Goal: Task Accomplishment & Management: Complete application form

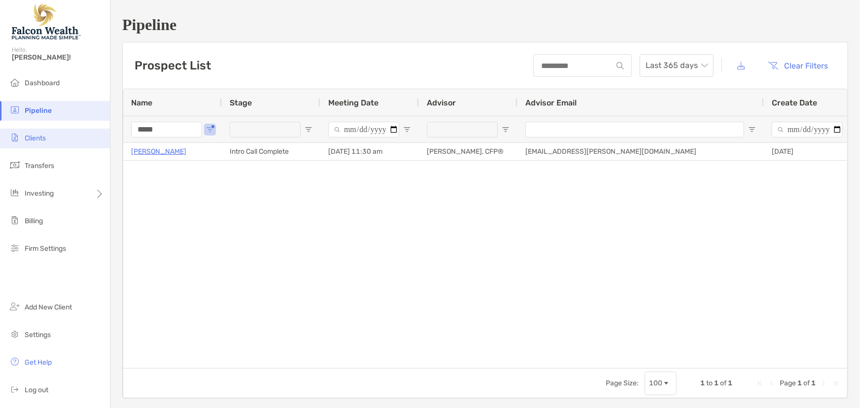
drag, startPoint x: 164, startPoint y: 130, endPoint x: 106, endPoint y: 132, distance: 58.2
click at [106, 132] on div "Pipeline Hello, Marc! Dashboard Pipeline Clients Transfers Investing Billing Fi…" at bounding box center [430, 204] width 860 height 408
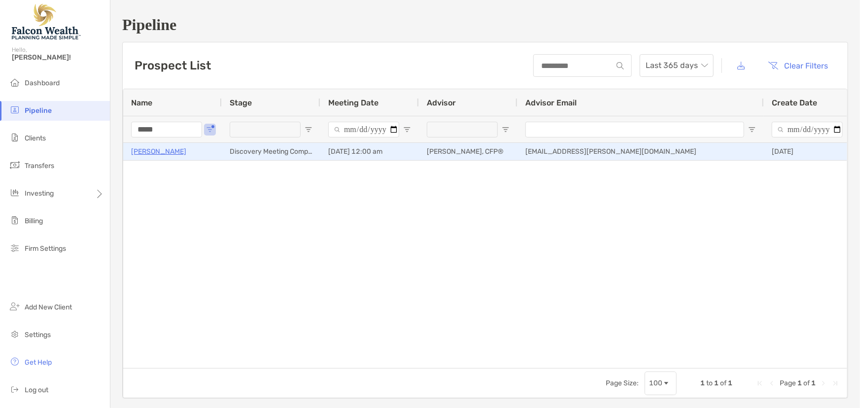
type input "*****"
click at [145, 153] on p "Jamy Klein" at bounding box center [158, 151] width 55 height 12
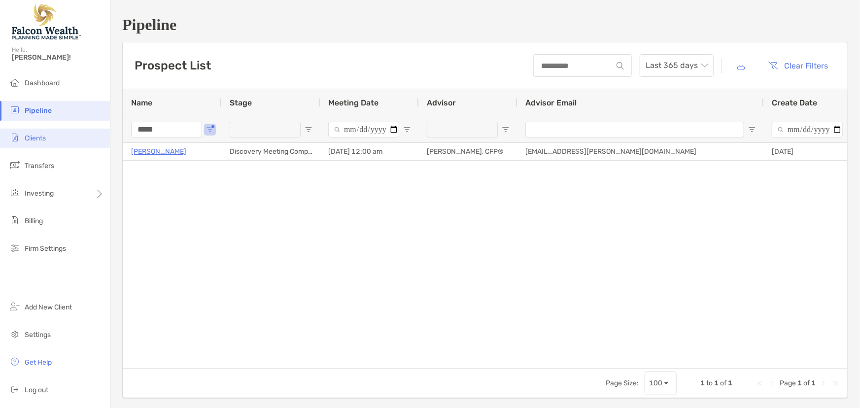
click at [54, 138] on li "Clients" at bounding box center [55, 139] width 110 height 20
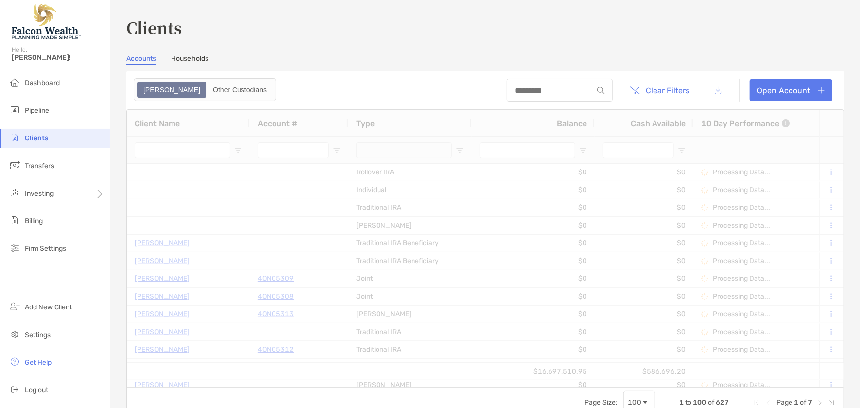
type input "******"
type input "****"
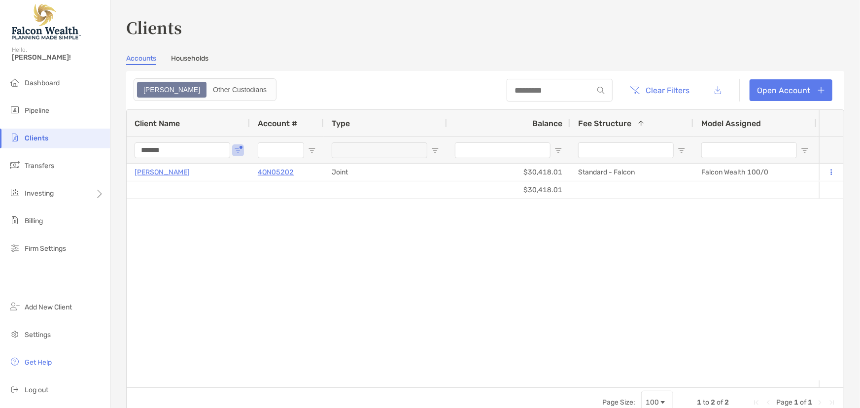
drag, startPoint x: 173, startPoint y: 153, endPoint x: 115, endPoint y: 155, distance: 58.2
click at [115, 155] on div "Clients Accounts Households Zoe Other Custodians Clear Filters Open Account 1 t…" at bounding box center [484, 204] width 749 height 408
type input "*"
drag, startPoint x: 155, startPoint y: 148, endPoint x: 143, endPoint y: 150, distance: 11.5
click at [143, 150] on input "******" at bounding box center [183, 150] width 96 height 16
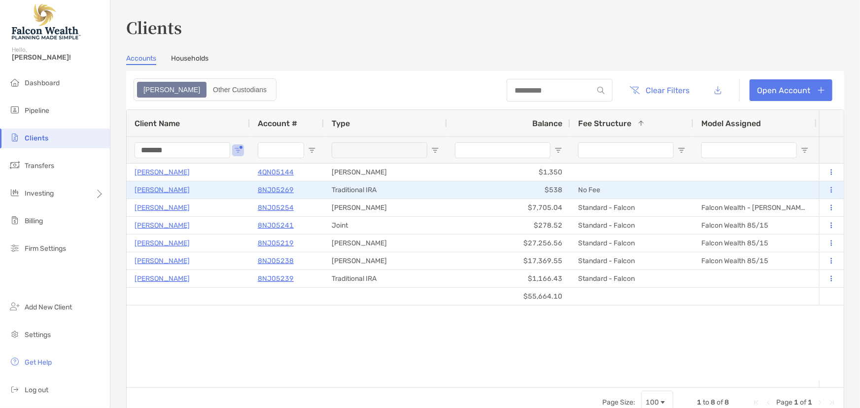
type input "*******"
click at [276, 187] on p "8NJ05269" at bounding box center [276, 190] width 36 height 12
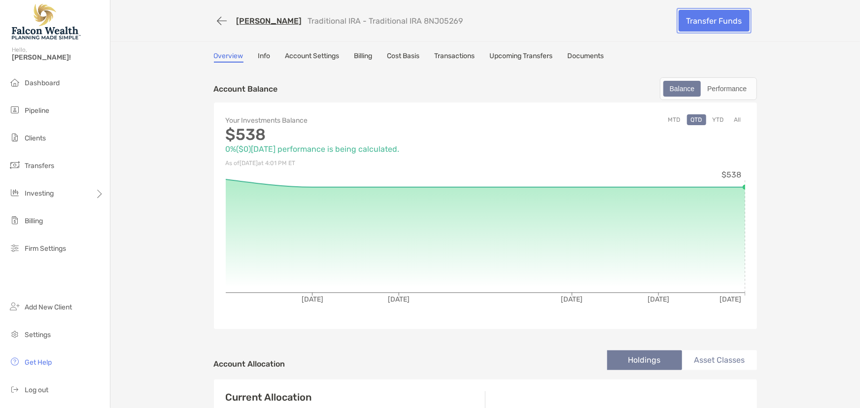
click at [710, 23] on link "Transfer Funds" at bounding box center [714, 21] width 71 height 22
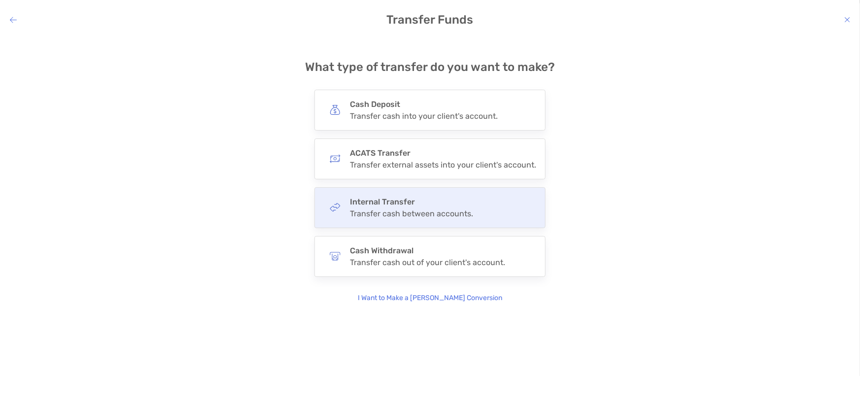
click at [397, 203] on h4 "Internal Transfer" at bounding box center [411, 201] width 123 height 9
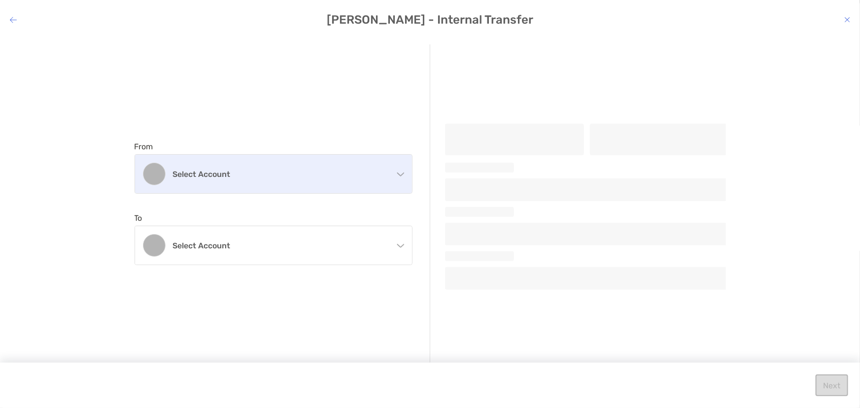
click at [266, 172] on h4 "Select account" at bounding box center [279, 174] width 213 height 9
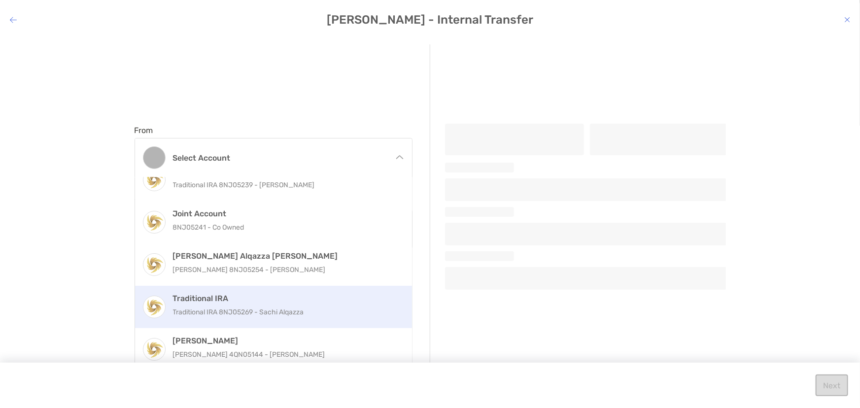
scroll to position [23, 0]
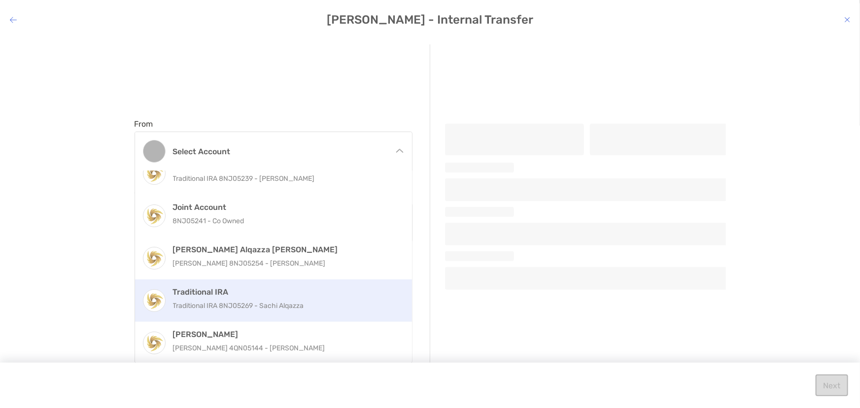
click at [278, 306] on p "Traditional IRA 8NJ05269 - Sachi Alqazza" at bounding box center [284, 306] width 222 height 12
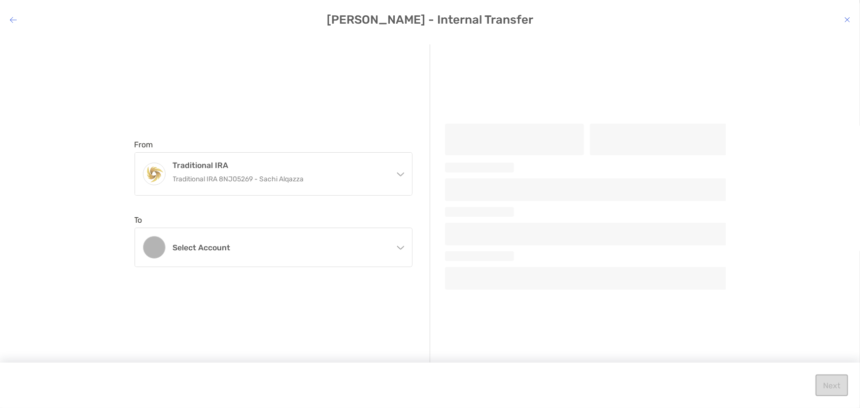
scroll to position [0, 0]
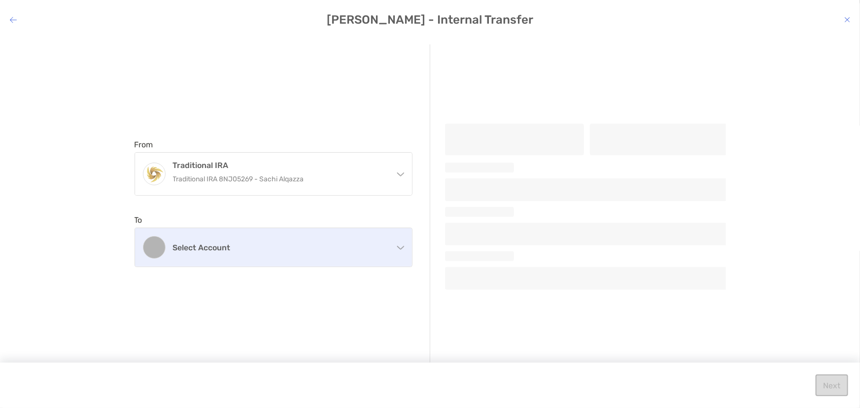
click at [291, 250] on h4 "Select account" at bounding box center [279, 247] width 213 height 9
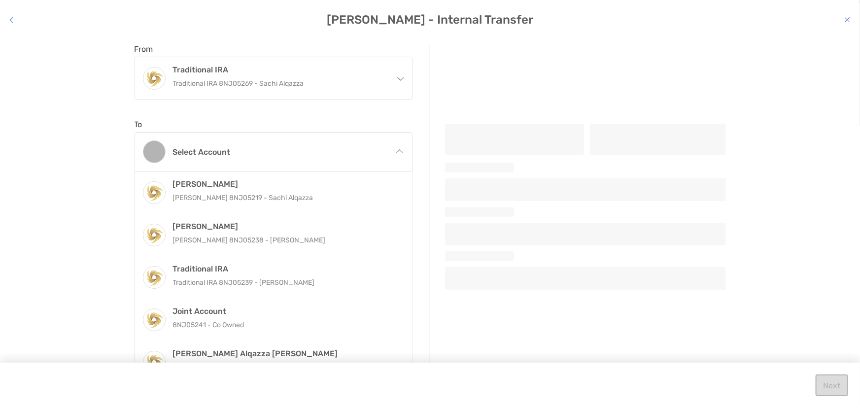
click at [13, 13] on h4 "Sachi Alqazza - Internal Transfer" at bounding box center [430, 20] width 860 height 14
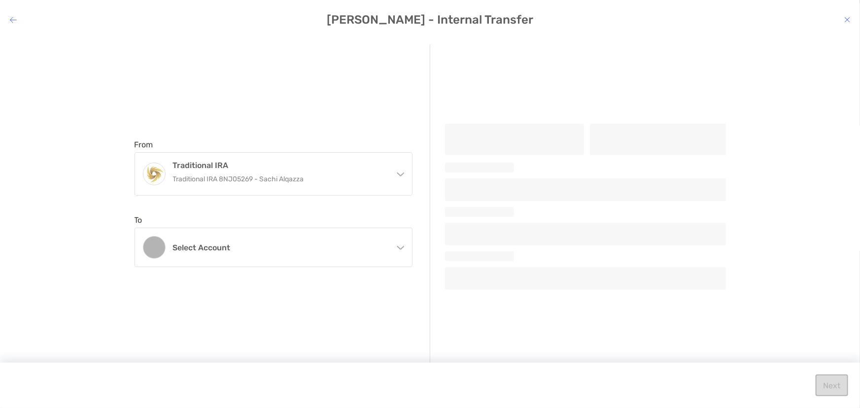
click at [13, 29] on div "Sachi Alqazza - Internal Transfer From Traditional IRA Traditional IRA 8NJ05269…" at bounding box center [430, 204] width 860 height 408
click at [14, 21] on icon "modal" at bounding box center [13, 20] width 7 height 8
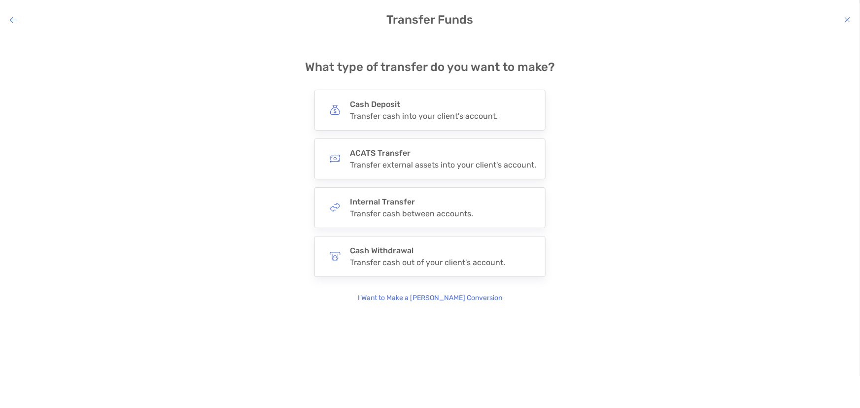
click at [14, 21] on icon "modal" at bounding box center [13, 20] width 7 height 8
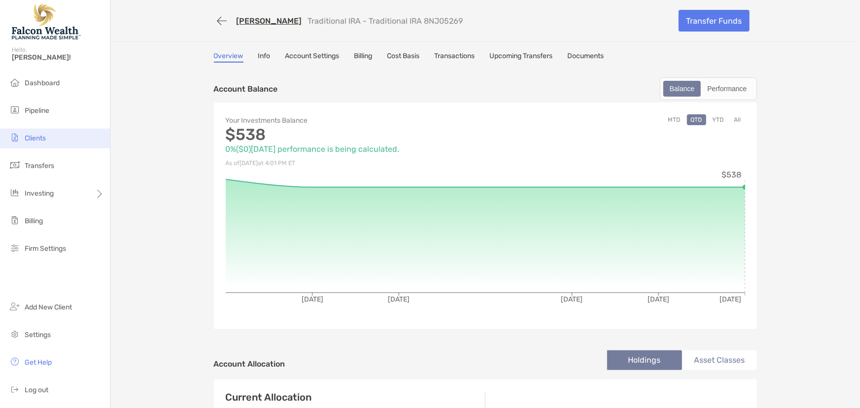
click at [43, 136] on span "Clients" at bounding box center [35, 138] width 21 height 8
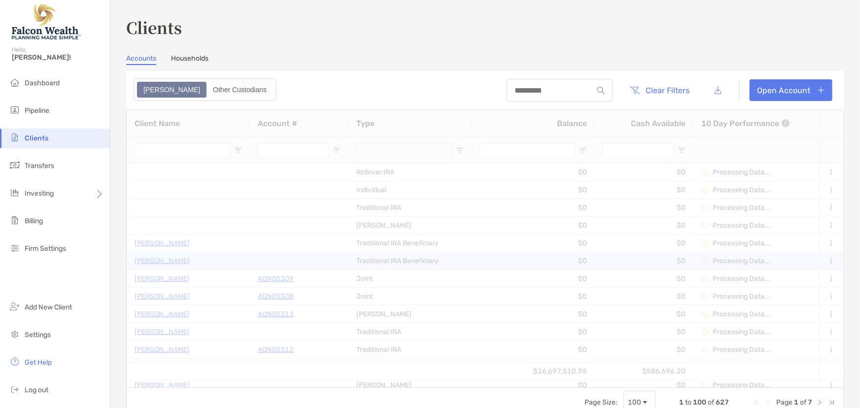
type input "*******"
type input "****"
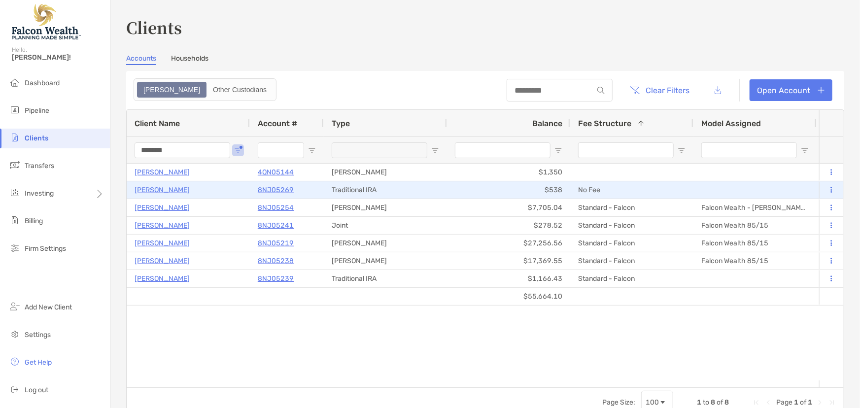
click at [273, 188] on p "8NJ05269" at bounding box center [276, 190] width 36 height 12
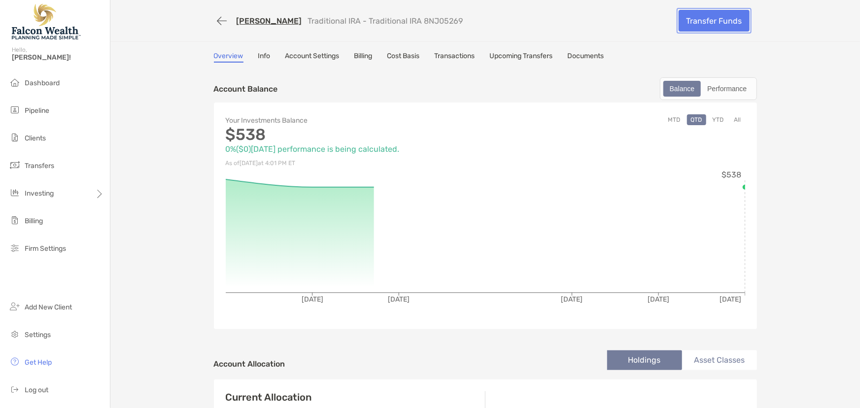
click at [729, 22] on link "Transfer Funds" at bounding box center [714, 21] width 71 height 22
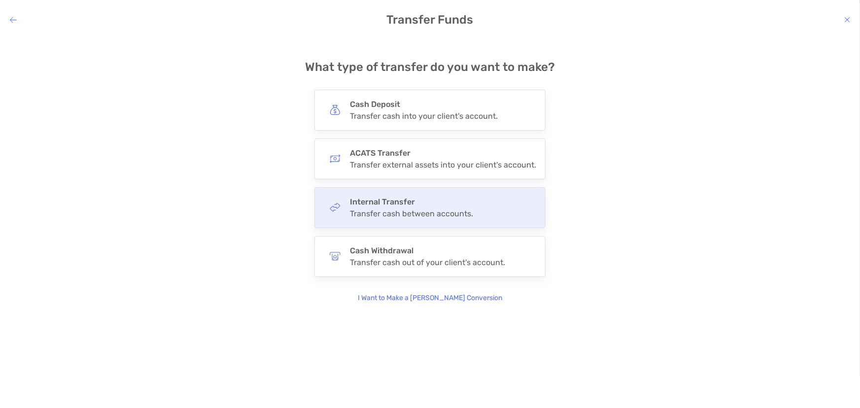
click at [365, 203] on h4 "Internal Transfer" at bounding box center [411, 201] width 123 height 9
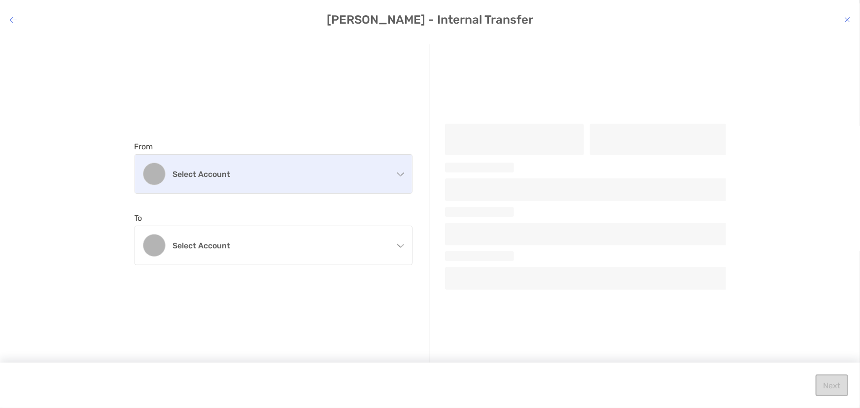
click at [274, 168] on div "Select account" at bounding box center [273, 174] width 277 height 38
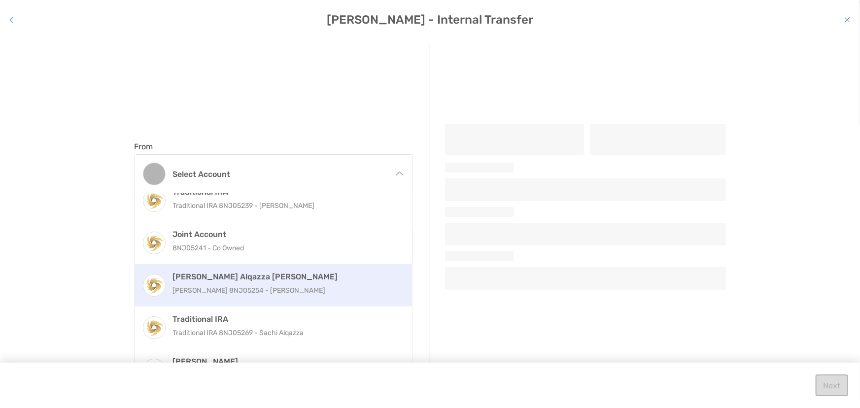
scroll to position [103, 0]
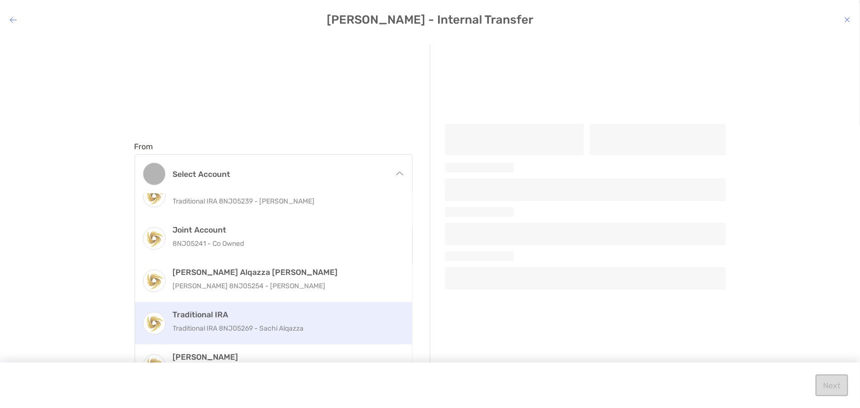
click at [268, 320] on div "Traditional IRA Traditional IRA 8NJ05269 - Sachi Alqazza" at bounding box center [284, 323] width 222 height 27
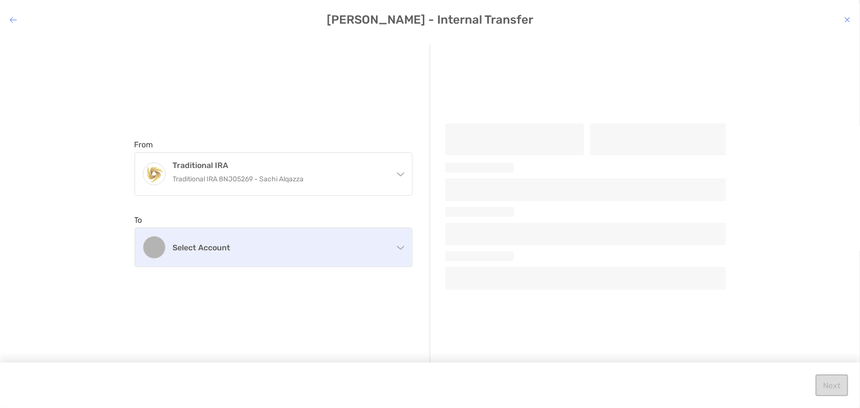
click at [255, 246] on h4 "Select account" at bounding box center [279, 247] width 213 height 9
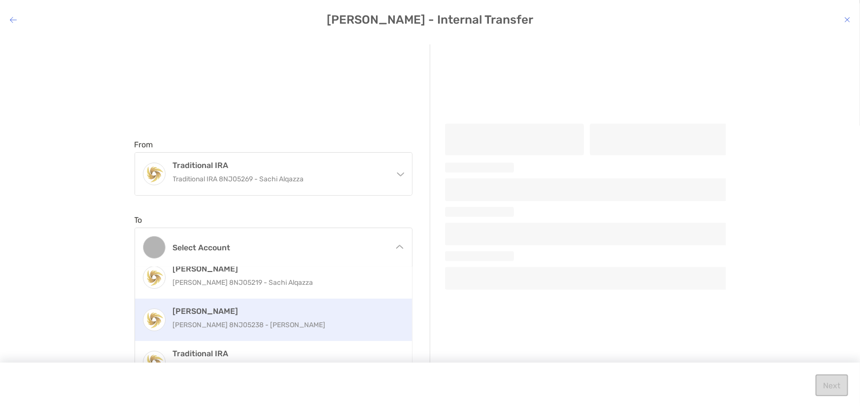
scroll to position [19, 0]
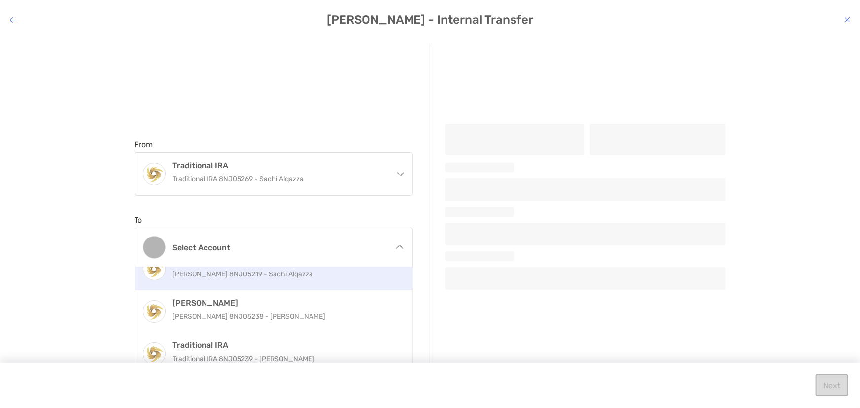
click at [249, 273] on p "Roth IRA 8NJ05219 - Sachi Alqazza" at bounding box center [284, 274] width 222 height 12
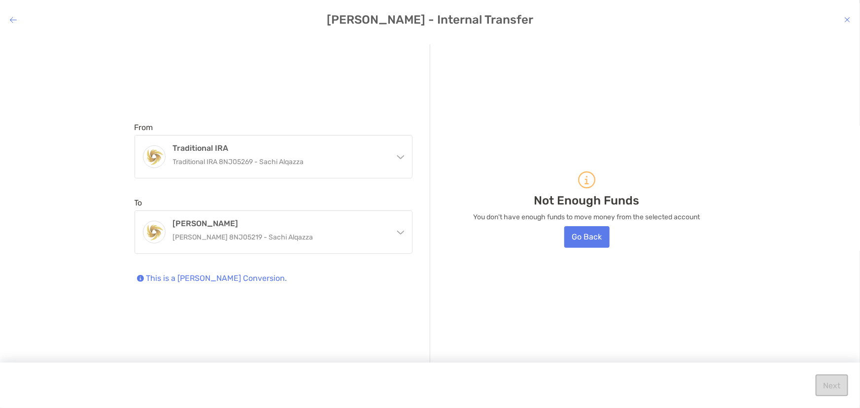
click at [10, 17] on icon "modal" at bounding box center [13, 20] width 7 height 8
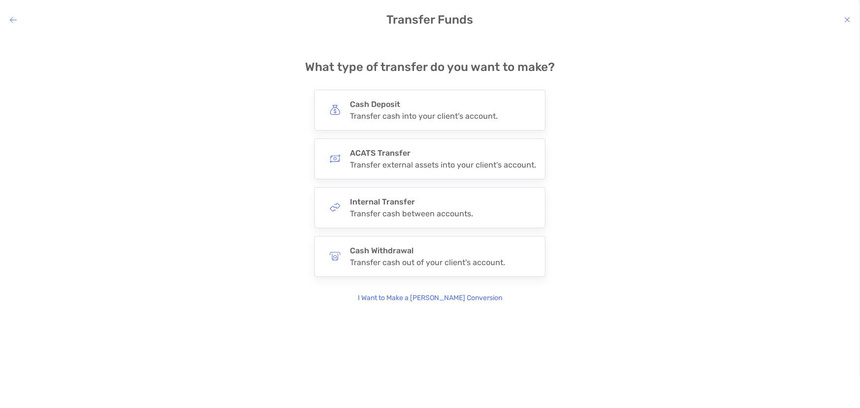
click at [847, 20] on icon "modal" at bounding box center [847, 20] width 6 height 8
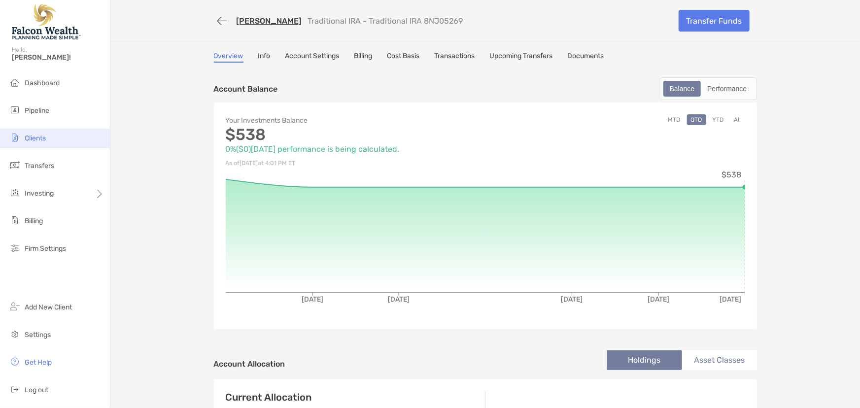
click at [50, 131] on li "Clients" at bounding box center [55, 139] width 110 height 20
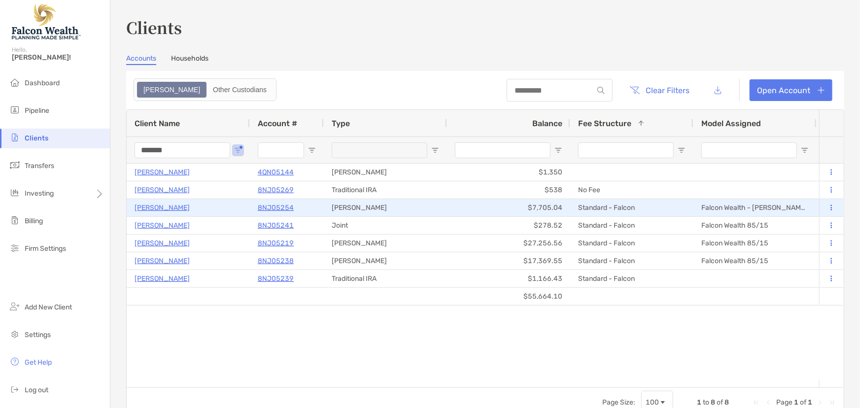
click at [276, 204] on p "8NJ05254" at bounding box center [276, 208] width 36 height 12
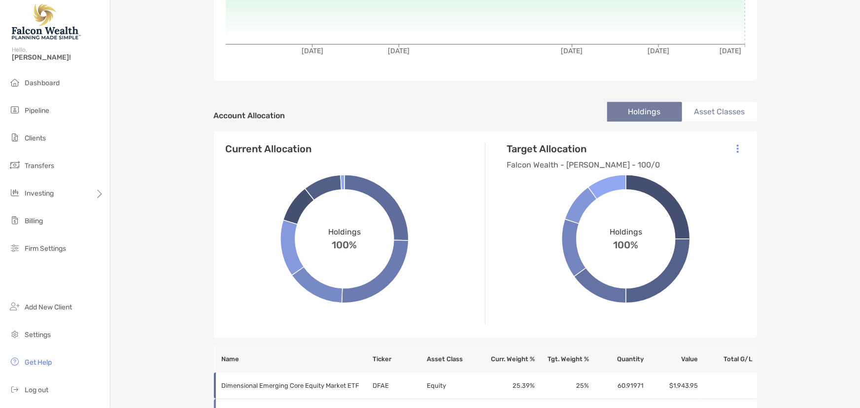
scroll to position [224, 0]
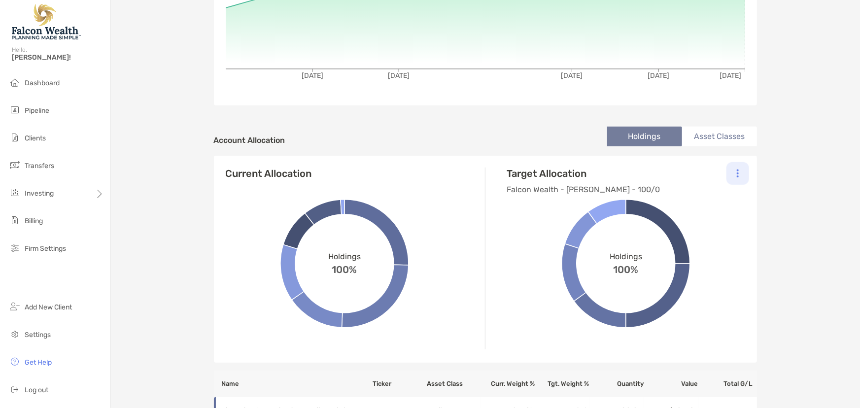
click at [735, 170] on div at bounding box center [737, 173] width 23 height 23
click at [492, 159] on div "Current Allocation Holdings 100% Target Allocation Falcon Wealth - Roth - 100/0…" at bounding box center [485, 259] width 543 height 207
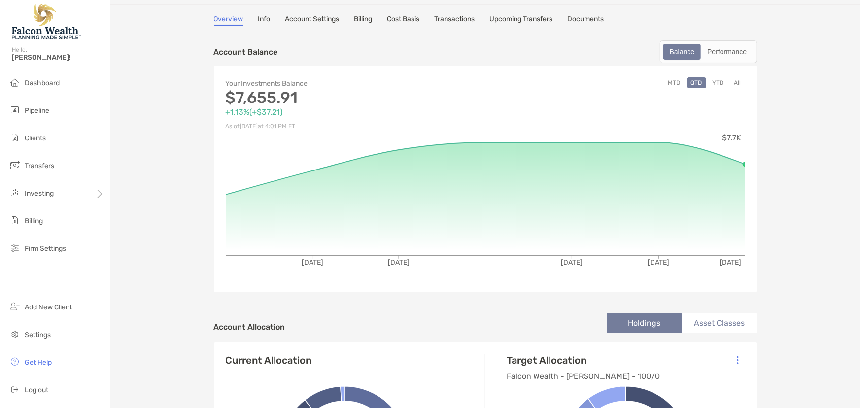
scroll to position [0, 0]
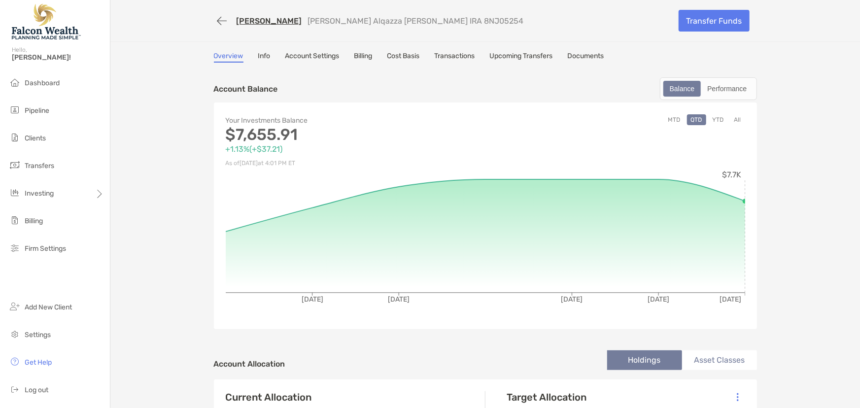
click at [362, 57] on link "Billing" at bounding box center [363, 57] width 18 height 11
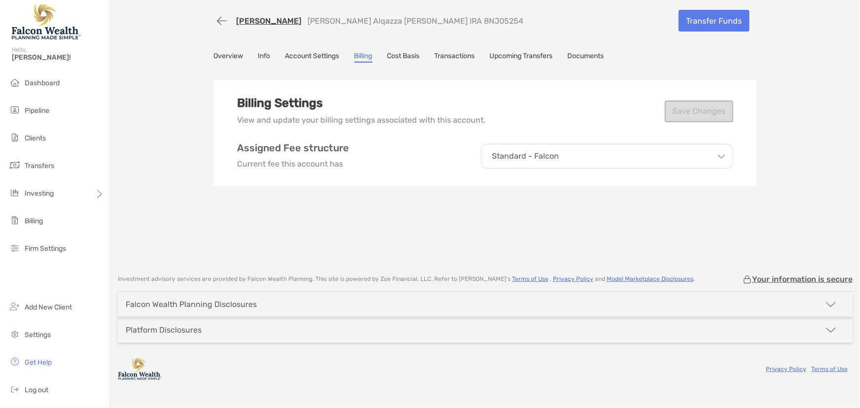
click at [515, 152] on p "Standard - Falcon" at bounding box center [525, 156] width 67 height 9
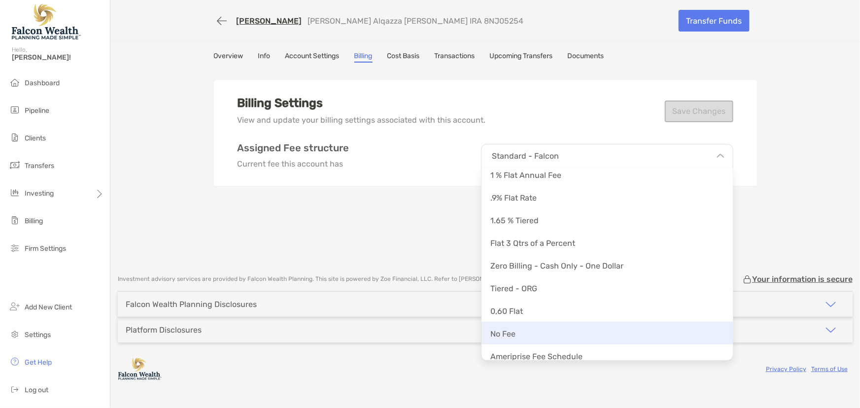
scroll to position [198, 0]
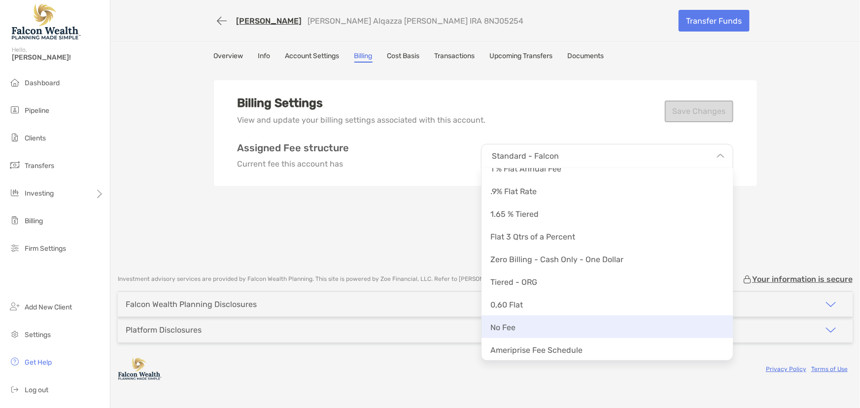
click at [526, 327] on div "No Fee" at bounding box center [606, 326] width 251 height 23
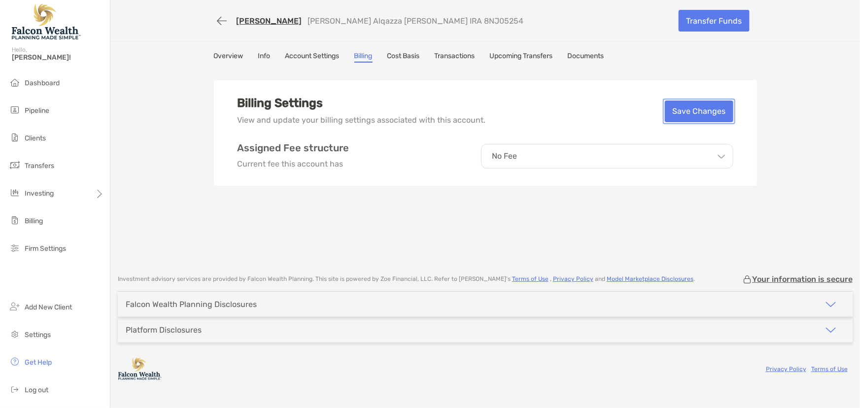
click at [679, 113] on button "Save Changes" at bounding box center [699, 112] width 68 height 22
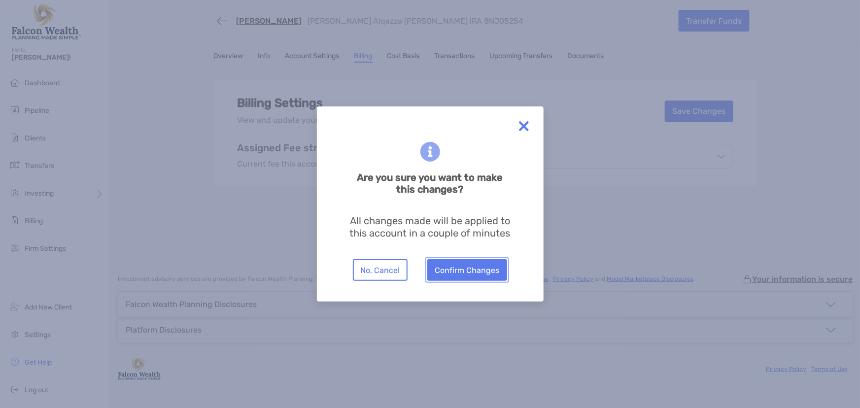
click at [473, 269] on button "Confirm Changes" at bounding box center [467, 270] width 80 height 22
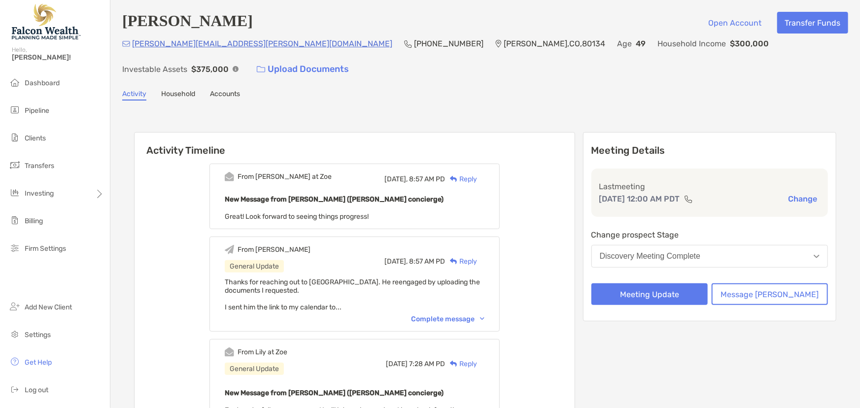
scroll to position [44, 0]
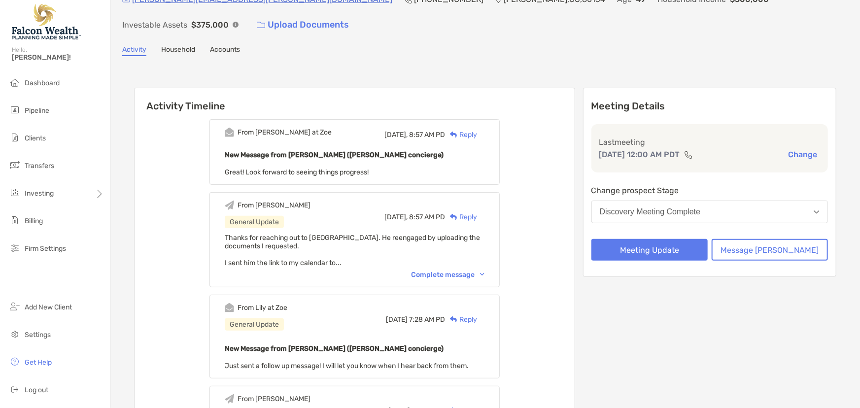
click at [663, 201] on button "Discovery Meeting Complete" at bounding box center [709, 212] width 237 height 23
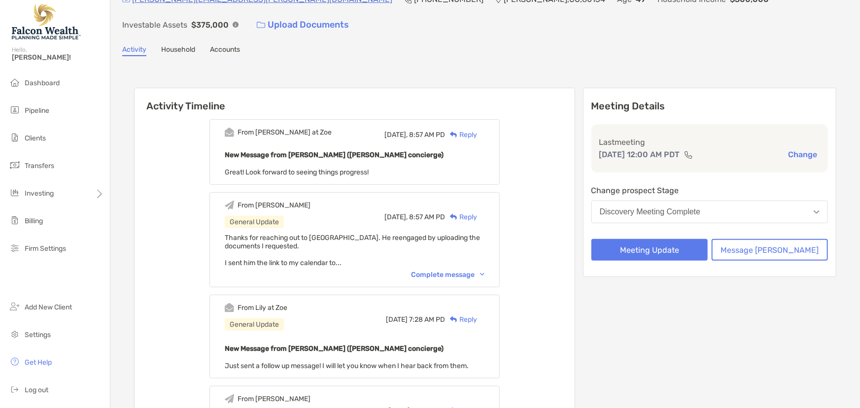
click at [477, 130] on div "Reply" at bounding box center [461, 135] width 32 height 10
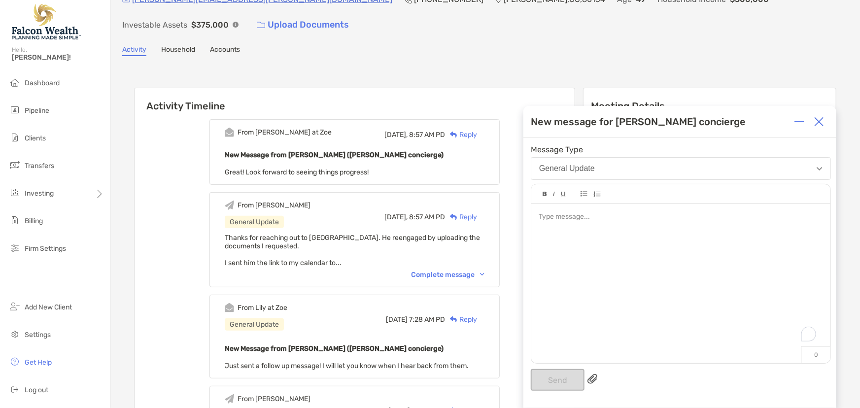
click at [570, 222] on div "To enrich screen reader interactions, please activate Accessibility in Grammarl…" at bounding box center [681, 217] width 284 height 10
click at [565, 384] on button "Send" at bounding box center [558, 380] width 54 height 22
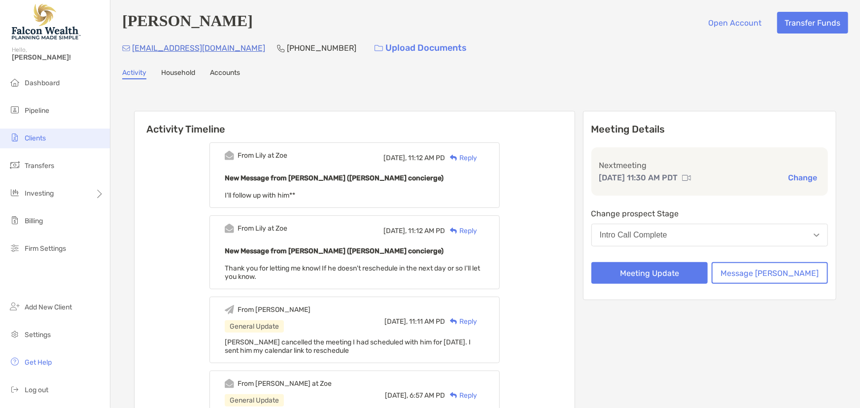
click at [34, 139] on span "Clients" at bounding box center [35, 138] width 21 height 8
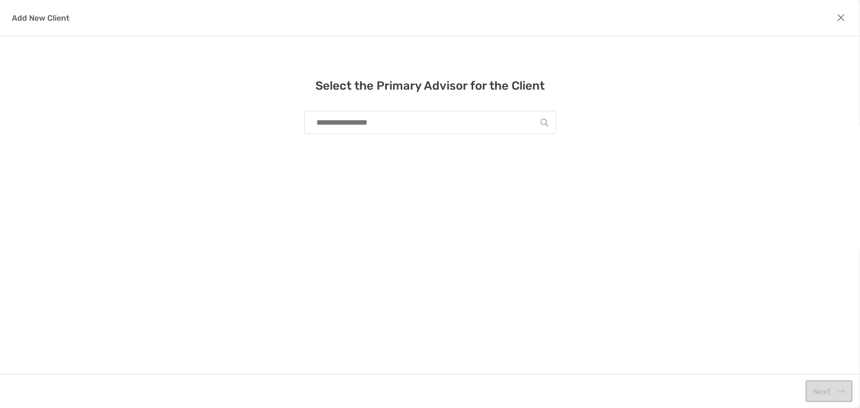
click at [405, 124] on input "modal" at bounding box center [426, 122] width 229 height 22
type input "*****"
click at [840, 19] on icon "modal" at bounding box center [841, 17] width 8 height 11
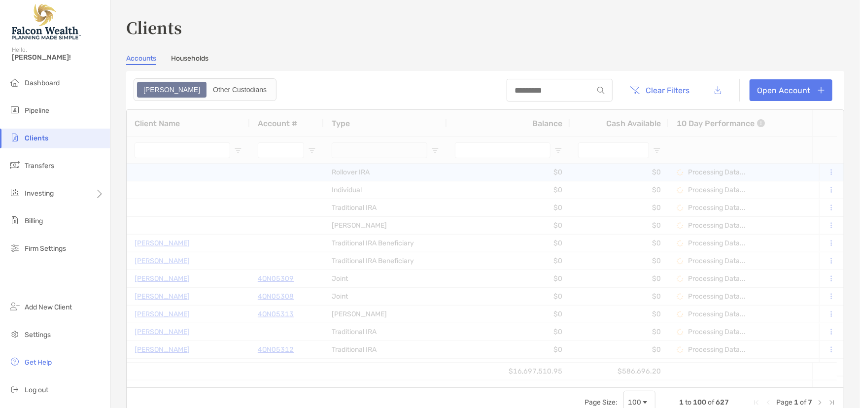
type input "*******"
type input "****"
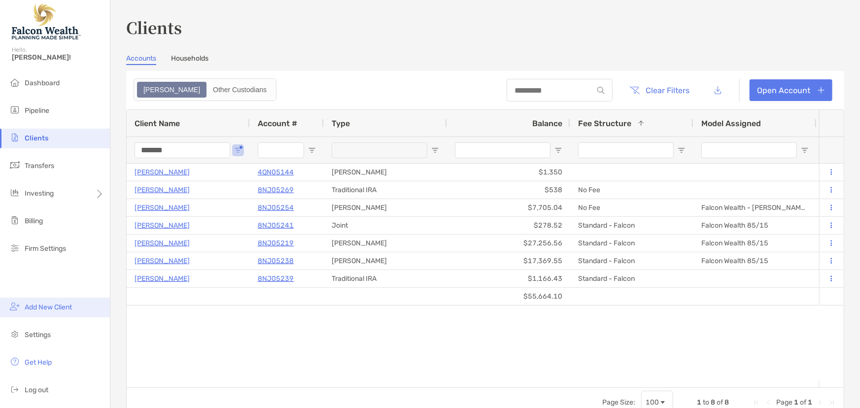
click at [44, 305] on span "Add New Client" at bounding box center [48, 307] width 47 height 8
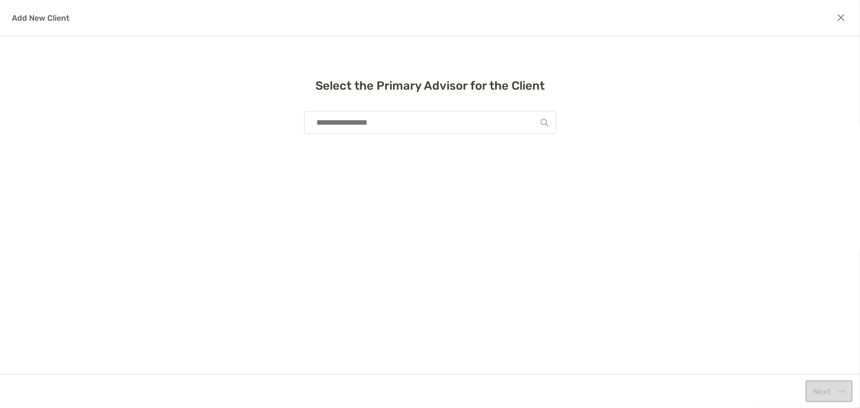
click at [343, 126] on input "modal" at bounding box center [426, 122] width 229 height 22
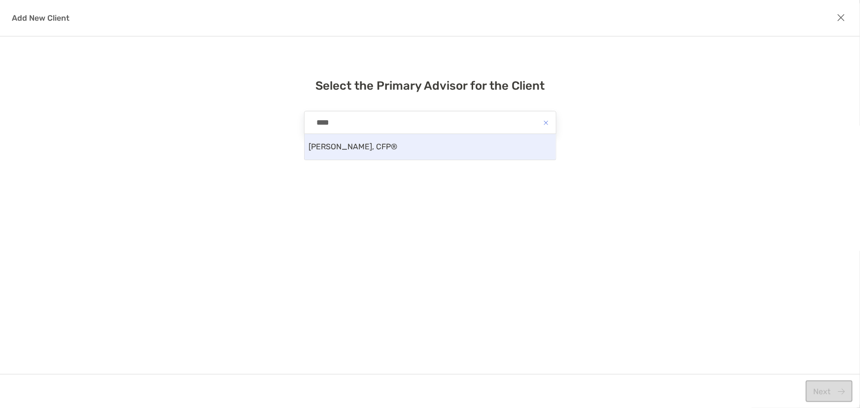
click at [365, 152] on div "Marc Melendez, CFP®" at bounding box center [430, 147] width 251 height 26
type input "**********"
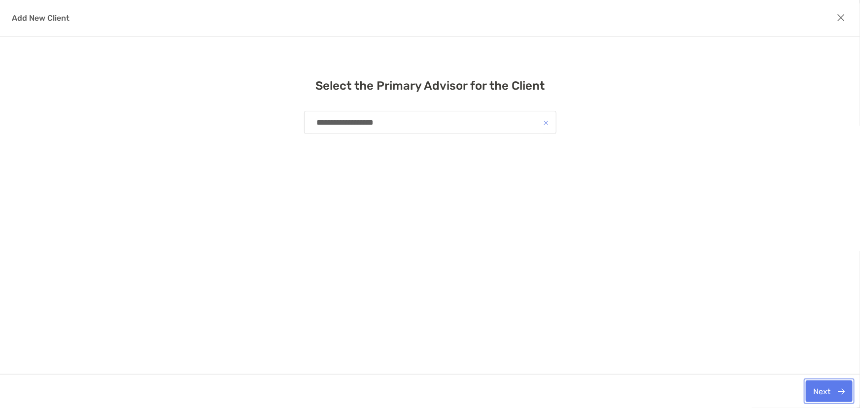
click at [836, 389] on button "Next" at bounding box center [829, 391] width 47 height 22
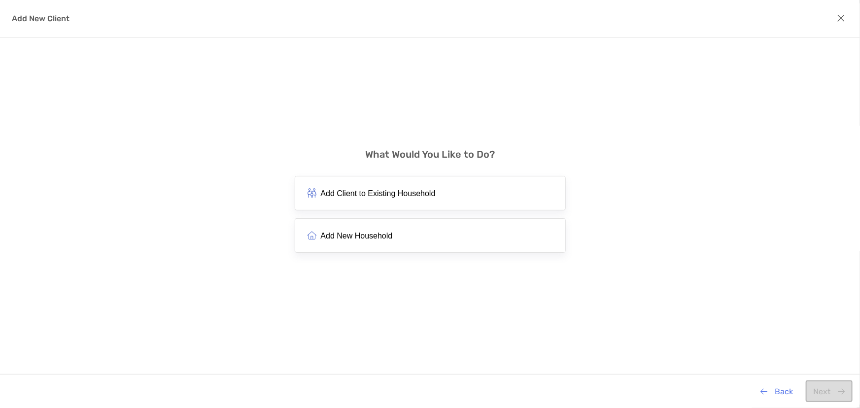
click at [358, 229] on button "Add New Household" at bounding box center [430, 235] width 271 height 34
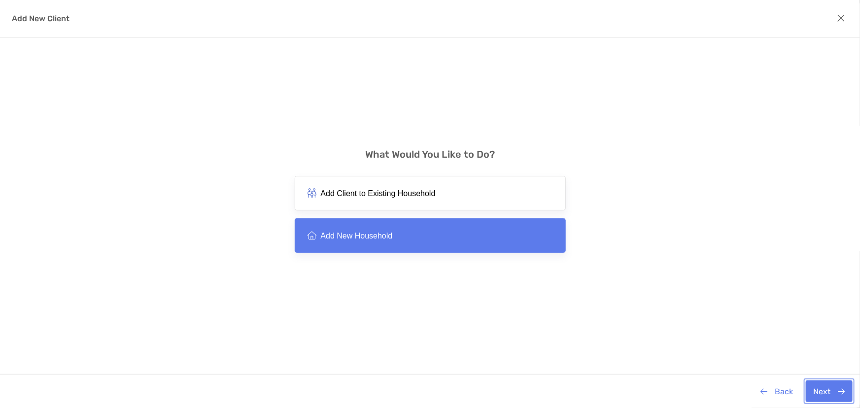
click at [825, 385] on button "Next" at bounding box center [829, 391] width 47 height 22
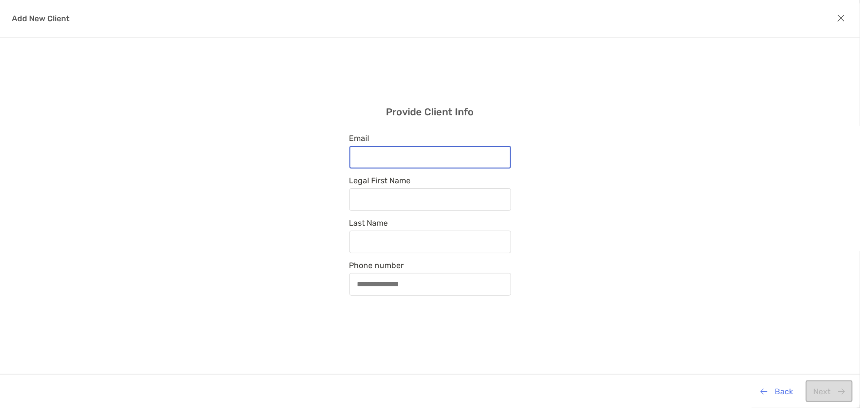
click at [391, 158] on input "Email" at bounding box center [430, 157] width 160 height 8
click at [379, 158] on input "Email" at bounding box center [430, 157] width 160 height 8
paste input "**********"
type input "**********"
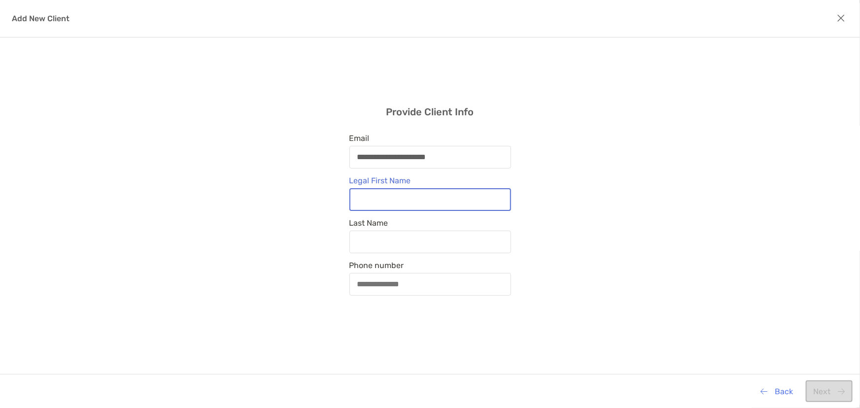
click at [414, 203] on input "Legal First Name" at bounding box center [430, 199] width 160 height 8
type input "****"
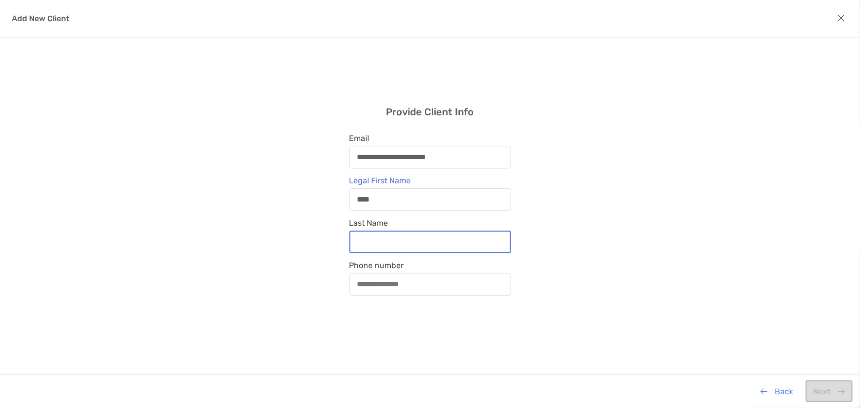
click at [366, 238] on input "Last Name" at bounding box center [430, 242] width 160 height 8
type input "********"
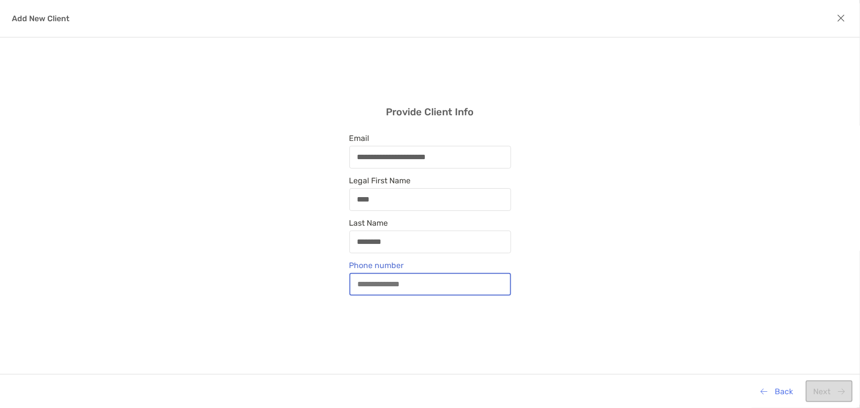
click at [363, 281] on input "Phone number" at bounding box center [430, 284] width 160 height 8
paste input "**********"
type input "**********"
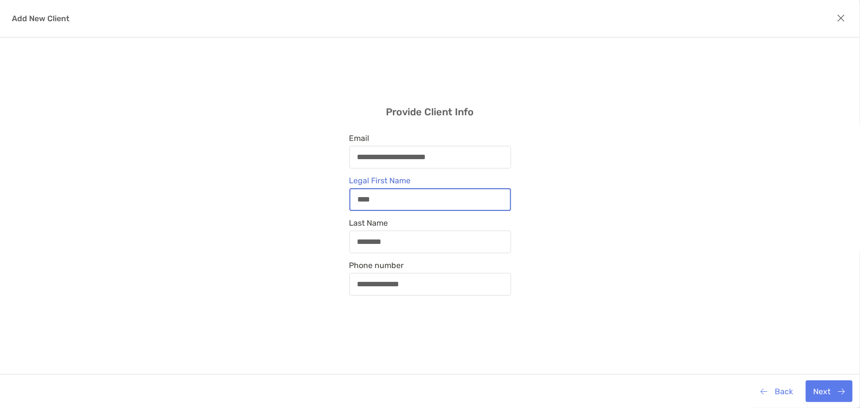
drag, startPoint x: 409, startPoint y: 201, endPoint x: 320, endPoint y: 202, distance: 89.2
click at [320, 202] on div "**********" at bounding box center [430, 200] width 860 height 326
type input "*******"
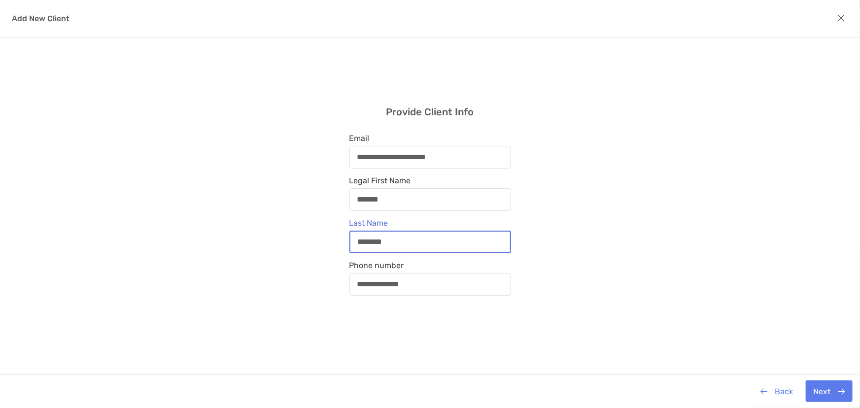
drag, startPoint x: 406, startPoint y: 241, endPoint x: 336, endPoint y: 242, distance: 70.0
click at [336, 242] on div "**********" at bounding box center [430, 200] width 860 height 326
type input "*****"
click at [818, 389] on button "Next" at bounding box center [829, 391] width 47 height 22
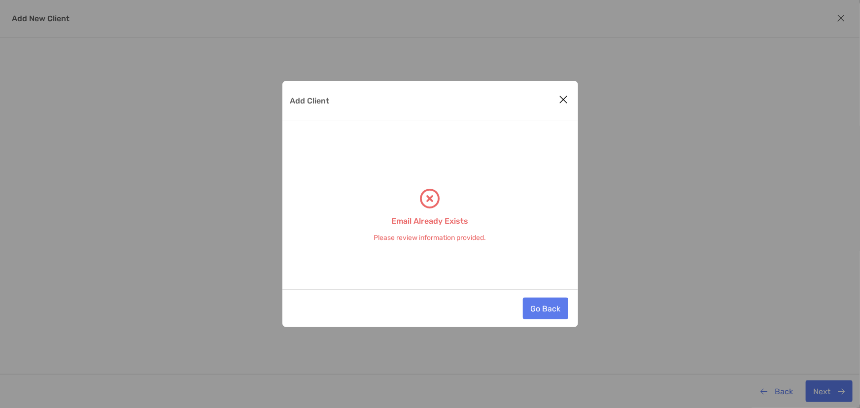
click at [568, 97] on button "Close modal" at bounding box center [563, 100] width 15 height 15
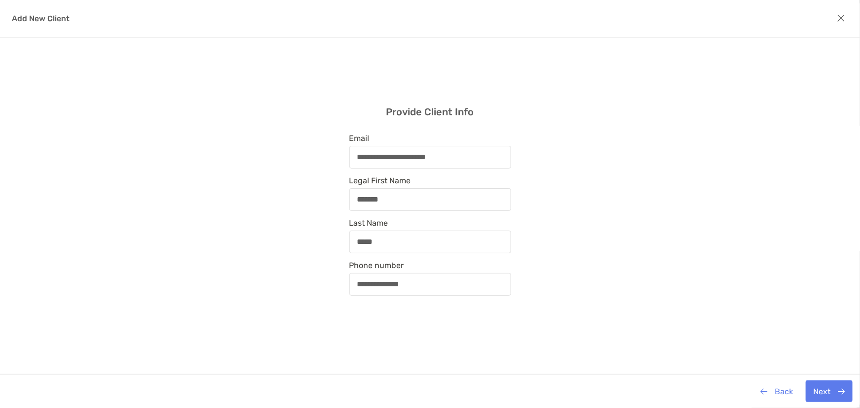
click at [843, 14] on icon "modal" at bounding box center [841, 18] width 8 height 11
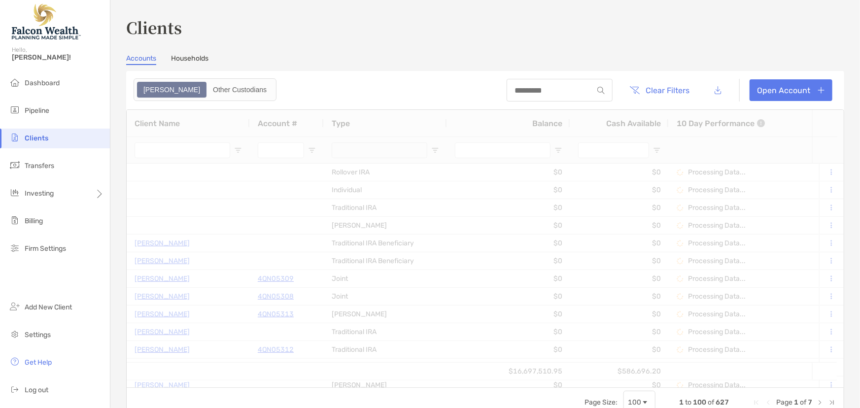
type input "*******"
type input "****"
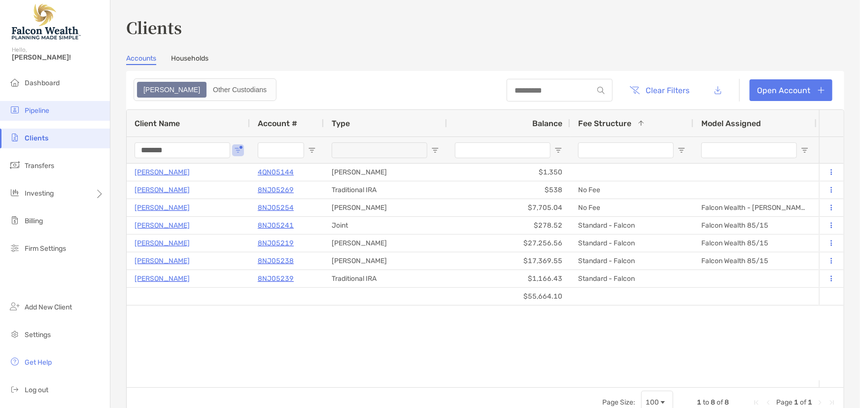
click at [23, 116] on li "Pipeline" at bounding box center [55, 111] width 110 height 20
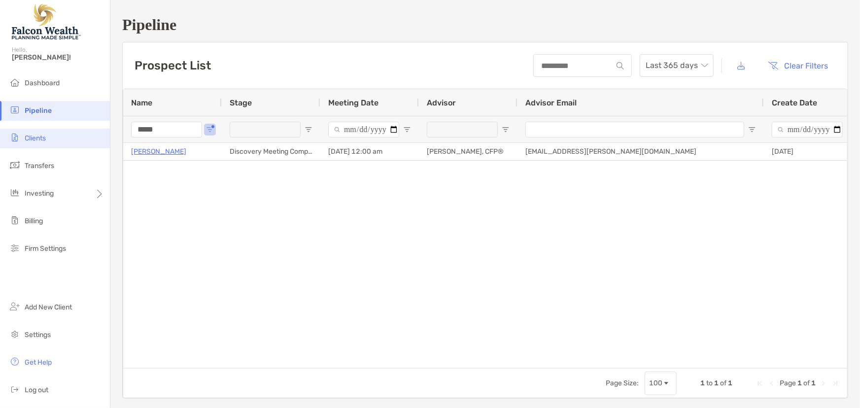
drag, startPoint x: 170, startPoint y: 128, endPoint x: 103, endPoint y: 132, distance: 66.1
click at [103, 132] on div "Pipeline Hello, Marc! Dashboard Pipeline Clients Transfers Investing Billing Fi…" at bounding box center [430, 204] width 860 height 408
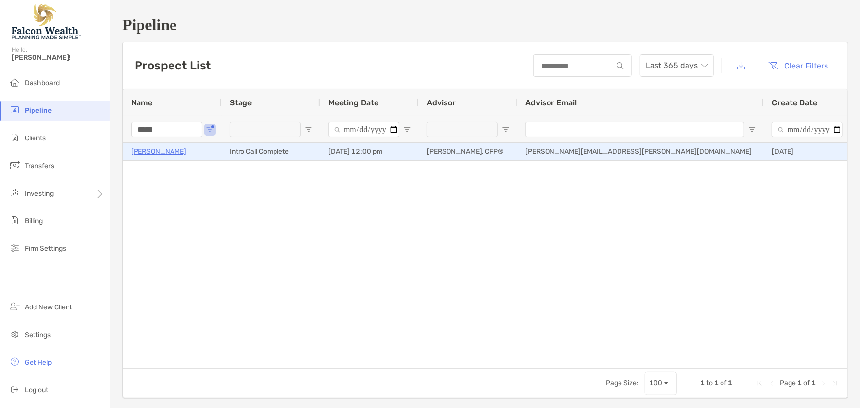
type input "*****"
click at [168, 151] on p "[PERSON_NAME]" at bounding box center [158, 151] width 55 height 12
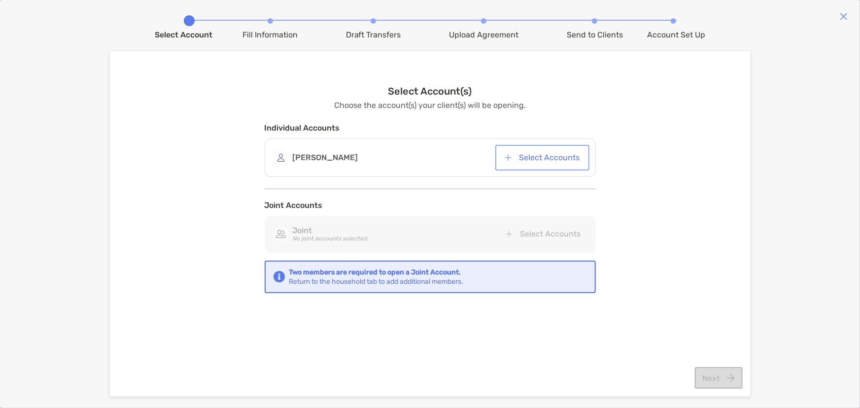
click at [557, 156] on button "Select Accounts" at bounding box center [542, 158] width 90 height 22
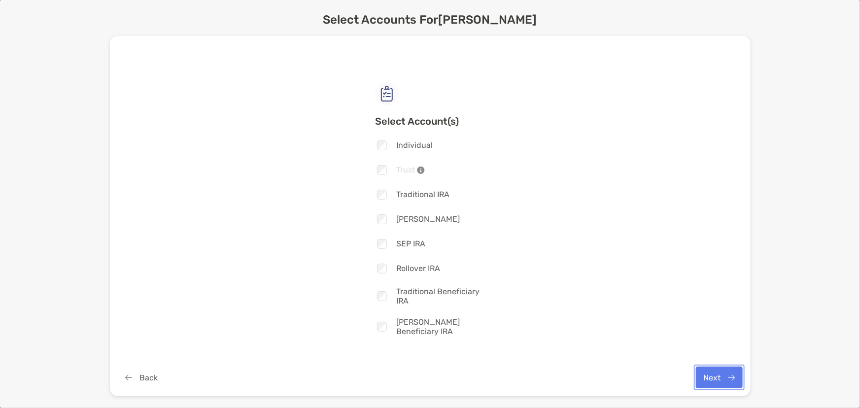
click at [725, 372] on button "Next" at bounding box center [719, 378] width 47 height 22
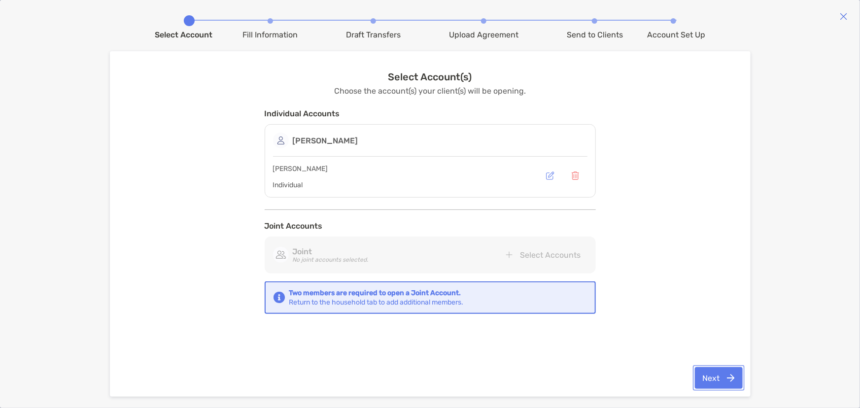
click at [716, 372] on button "Next" at bounding box center [719, 378] width 48 height 22
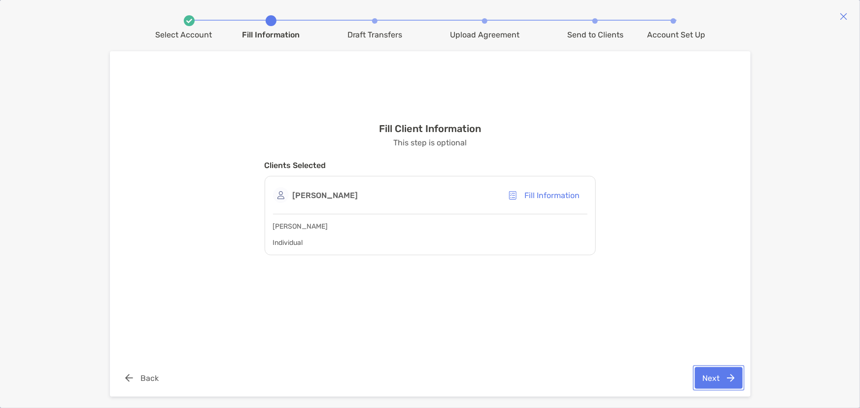
click at [729, 376] on button "Next" at bounding box center [719, 378] width 48 height 22
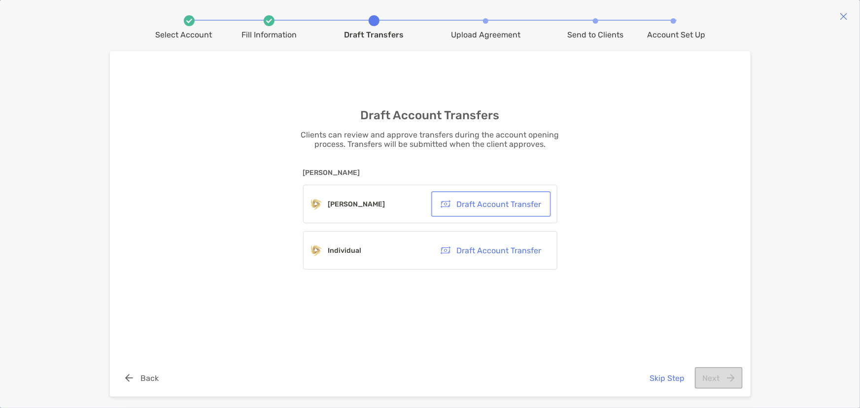
click at [498, 206] on button "Draft Account Transfer" at bounding box center [491, 204] width 116 height 22
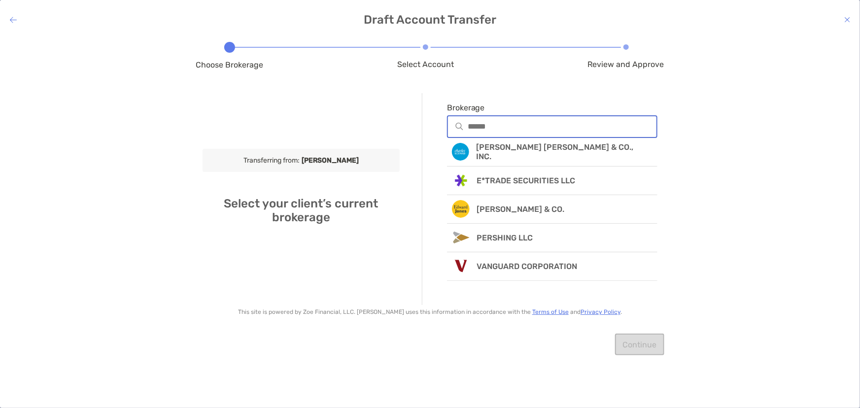
click at [497, 125] on input "Brokerage" at bounding box center [562, 126] width 189 height 8
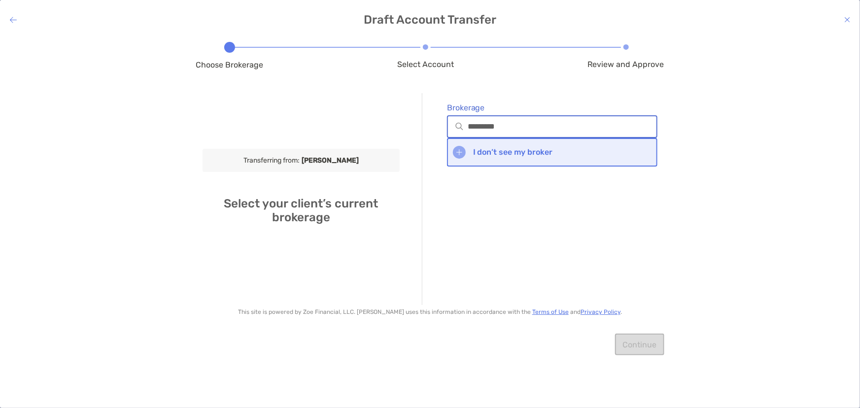
type input "*********"
click at [497, 157] on div "I don’t see my broker" at bounding box center [552, 152] width 211 height 29
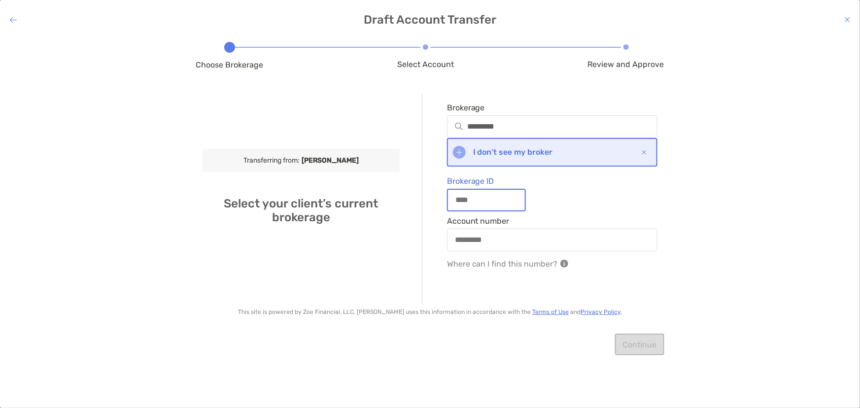
click at [490, 197] on input "Brokerage ID" at bounding box center [486, 200] width 77 height 8
click at [646, 153] on img at bounding box center [644, 152] width 5 height 5
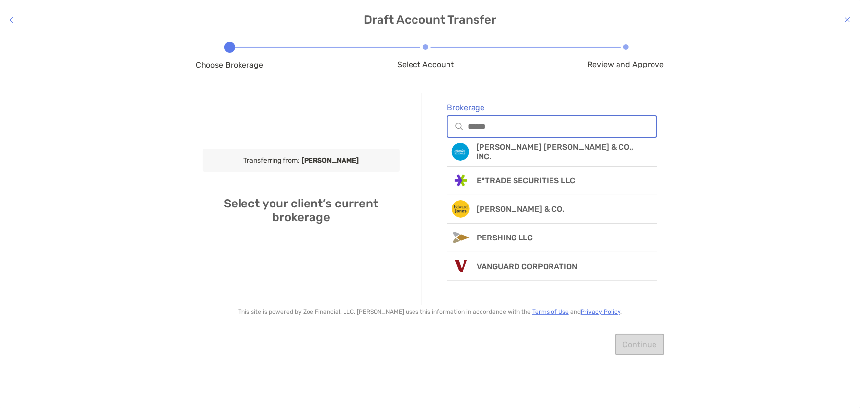
click at [476, 129] on input "Brokerage" at bounding box center [562, 126] width 189 height 8
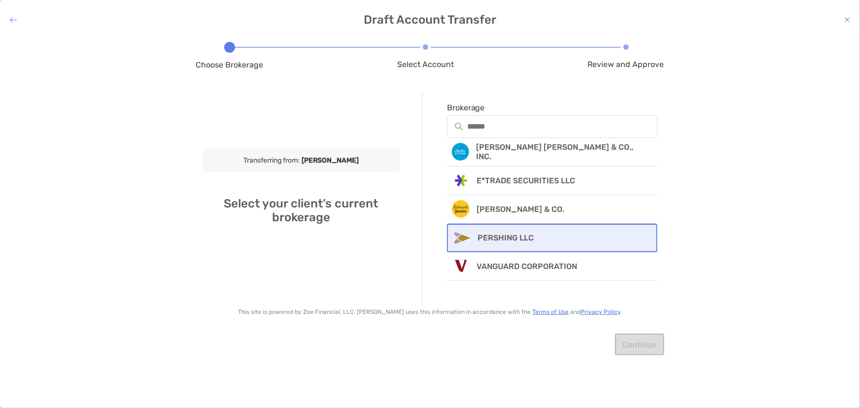
click at [525, 240] on p "PERSHING LLC" at bounding box center [506, 237] width 56 height 9
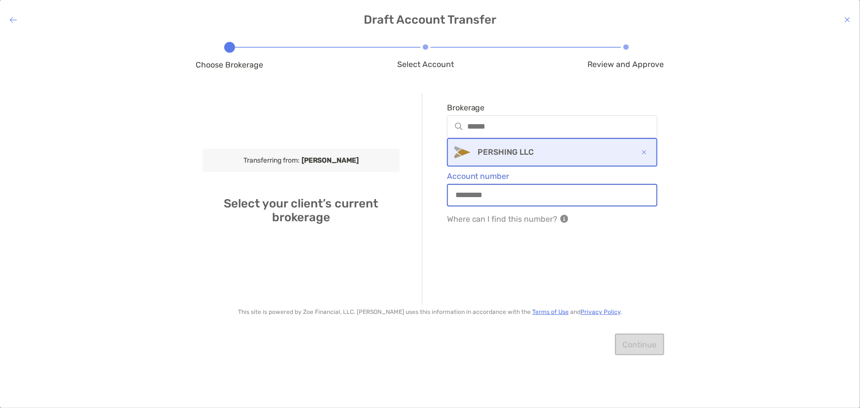
click at [512, 194] on input "Account number" at bounding box center [552, 195] width 209 height 8
type input "********"
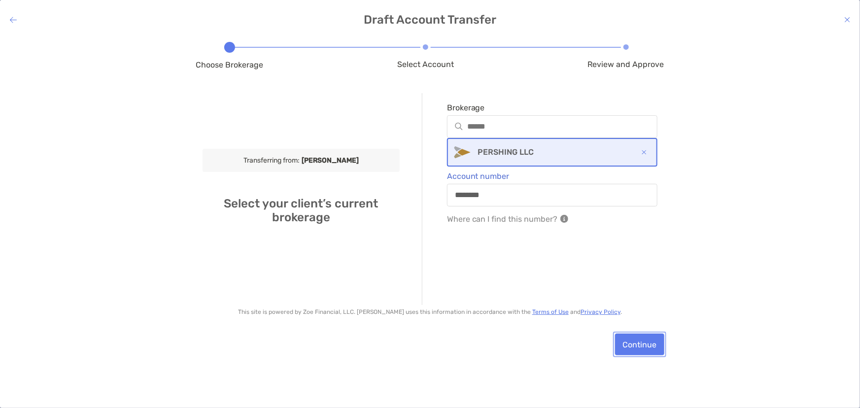
click at [636, 345] on button "Continue" at bounding box center [639, 345] width 49 height 22
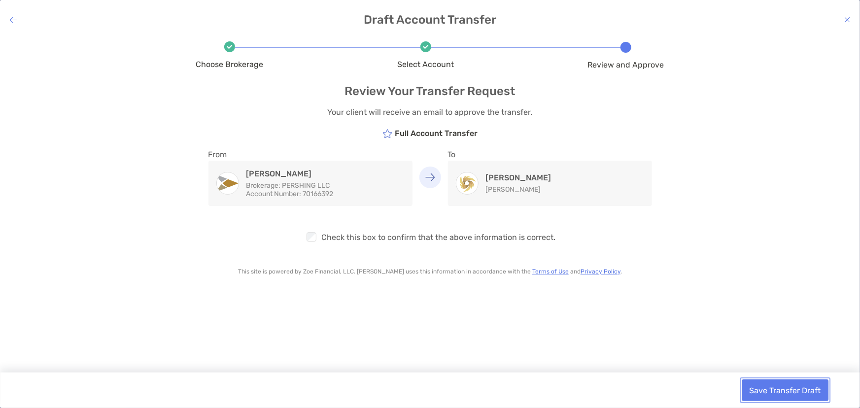
click at [792, 390] on button "Save Transfer Draft" at bounding box center [785, 390] width 87 height 22
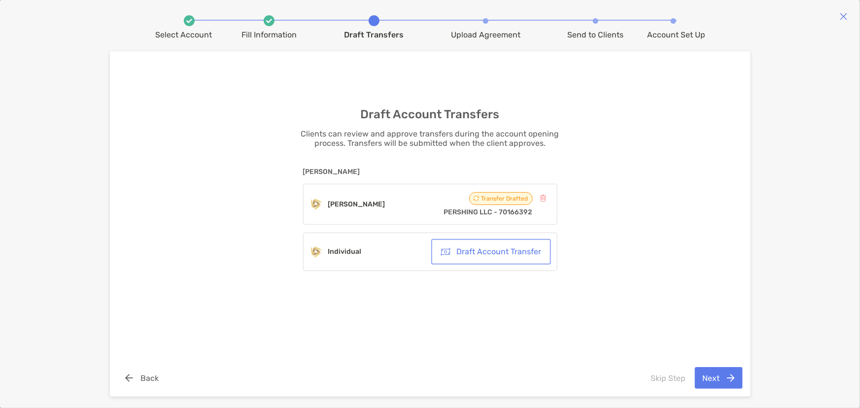
click at [533, 257] on button "Draft Account Transfer" at bounding box center [491, 252] width 116 height 22
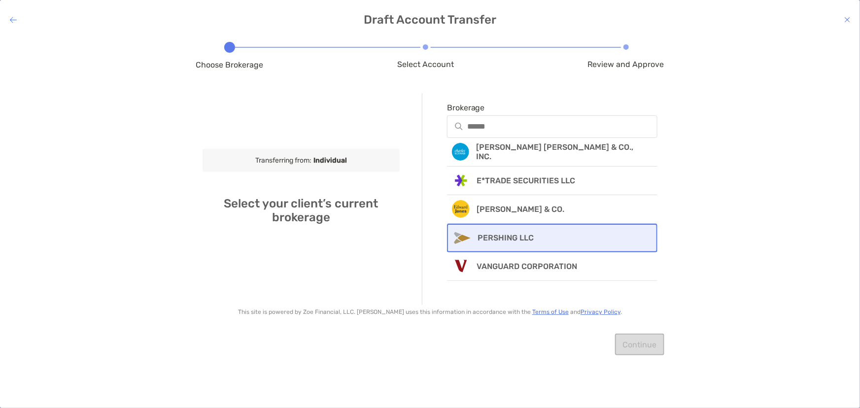
click at [511, 238] on p "PERSHING LLC" at bounding box center [506, 237] width 56 height 9
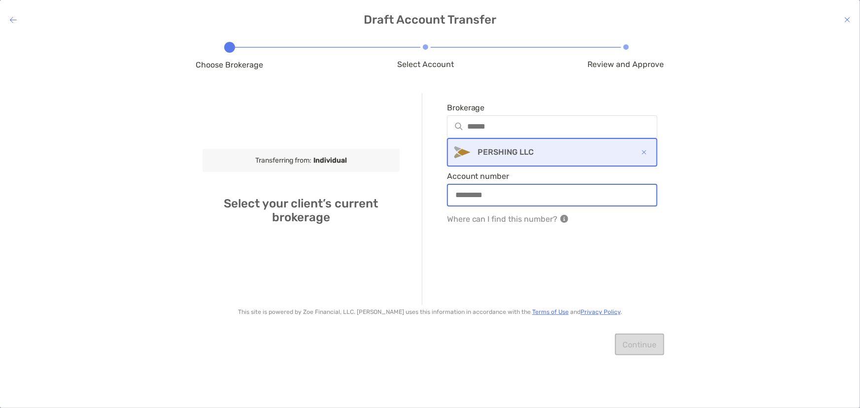
click at [508, 192] on input "Account number" at bounding box center [552, 195] width 209 height 8
type input "**********"
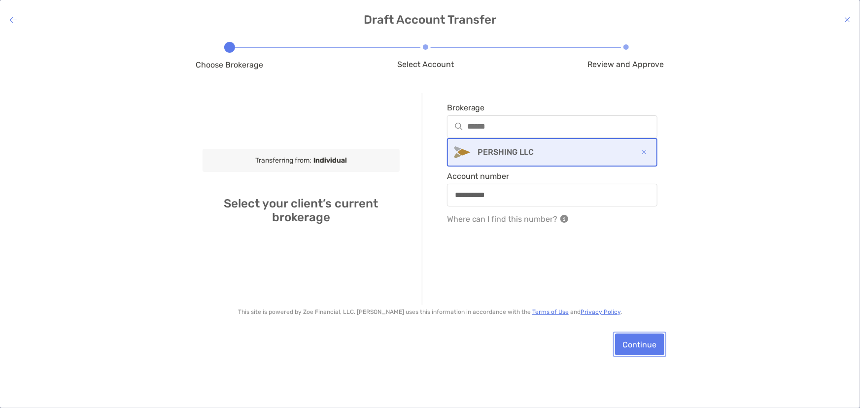
click at [641, 346] on button "Continue" at bounding box center [639, 345] width 49 height 22
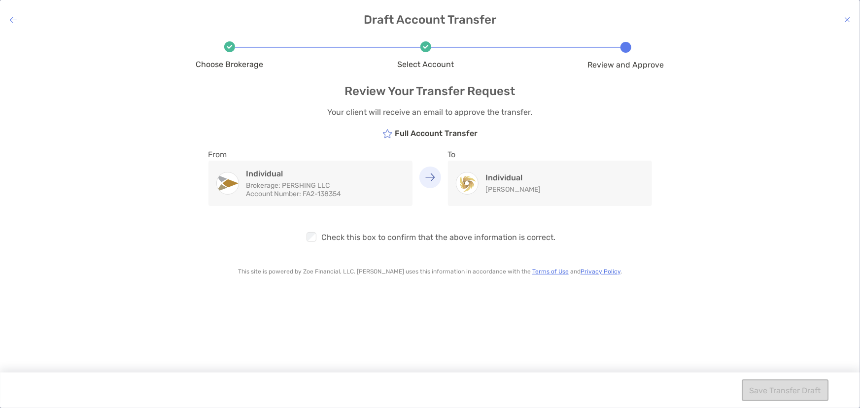
click at [318, 238] on div at bounding box center [311, 237] width 13 height 13
click at [798, 389] on button "Save Transfer Draft" at bounding box center [785, 390] width 87 height 22
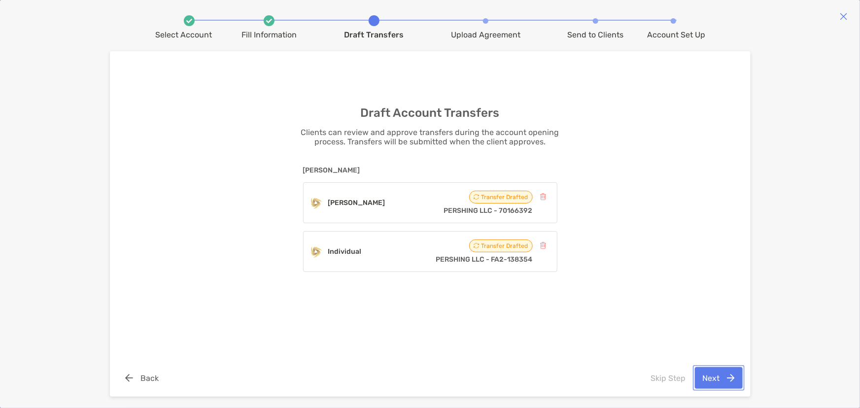
click at [728, 379] on button "Next" at bounding box center [719, 378] width 48 height 22
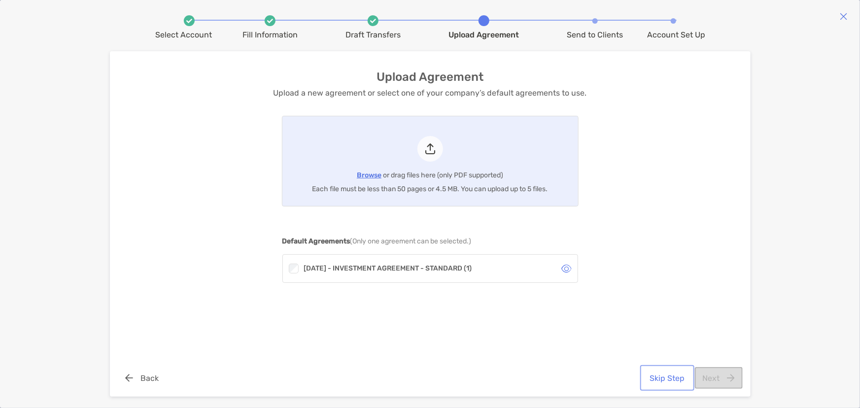
click at [661, 378] on button "Skip Step" at bounding box center [667, 378] width 50 height 22
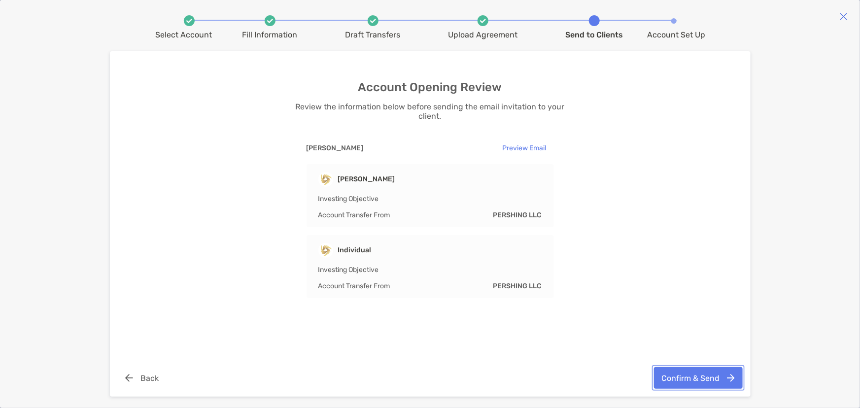
click at [695, 374] on button "Confirm & Send" at bounding box center [698, 378] width 89 height 22
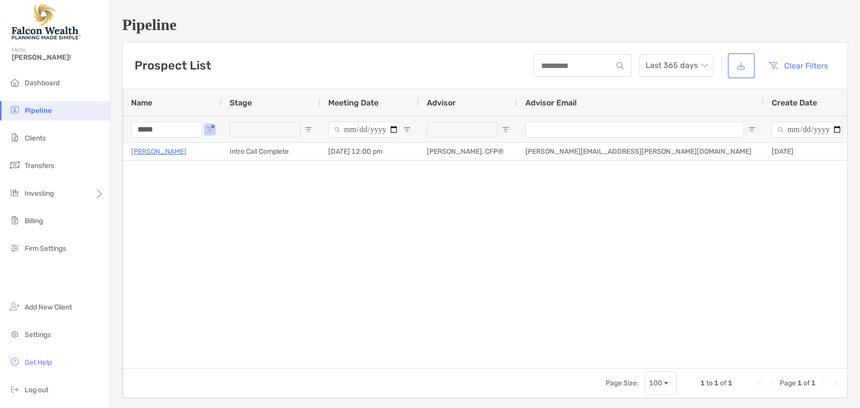
drag, startPoint x: 0, startPoint y: 0, endPoint x: 739, endPoint y: 66, distance: 742.1
click at [739, 66] on button "button" at bounding box center [741, 65] width 23 height 21
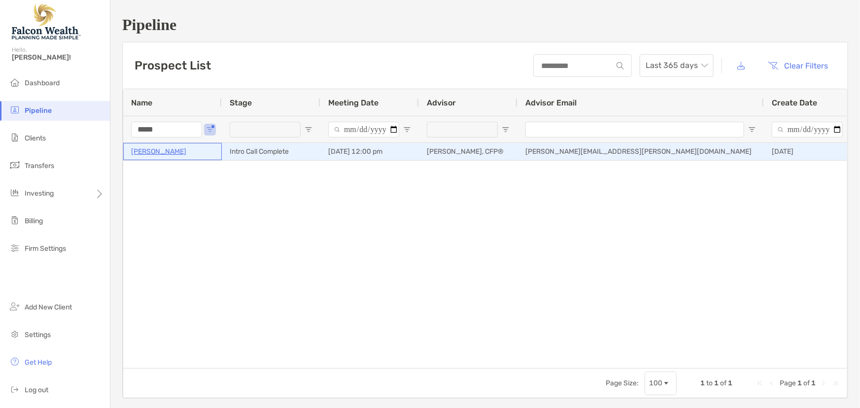
click at [153, 151] on p "[PERSON_NAME]" at bounding box center [158, 151] width 55 height 12
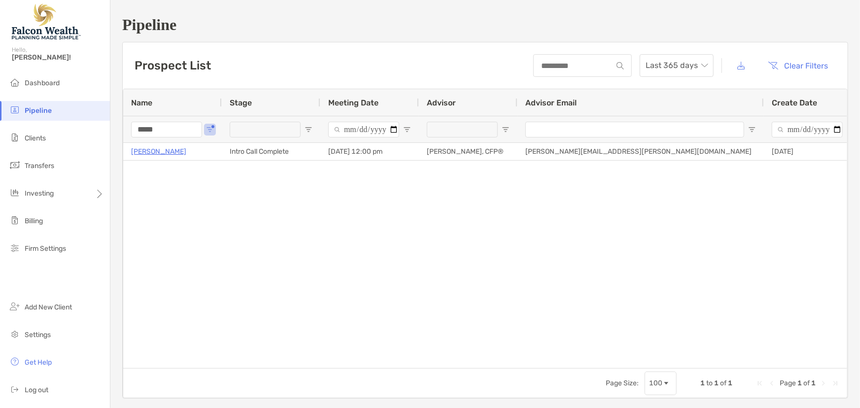
click at [231, 233] on div "Kathryn Freix Intro Call Complete 10/07/2025 - 12:00 pm Matthew Shahin, CFP® ma…" at bounding box center [485, 252] width 724 height 218
drag, startPoint x: 123, startPoint y: 135, endPoint x: 103, endPoint y: 135, distance: 19.2
click at [103, 135] on div "Pipeline Hello, Marc! Dashboard Pipeline Clients Transfers Investing Billing Fi…" at bounding box center [430, 204] width 860 height 408
click at [33, 140] on span "Clients" at bounding box center [35, 138] width 21 height 8
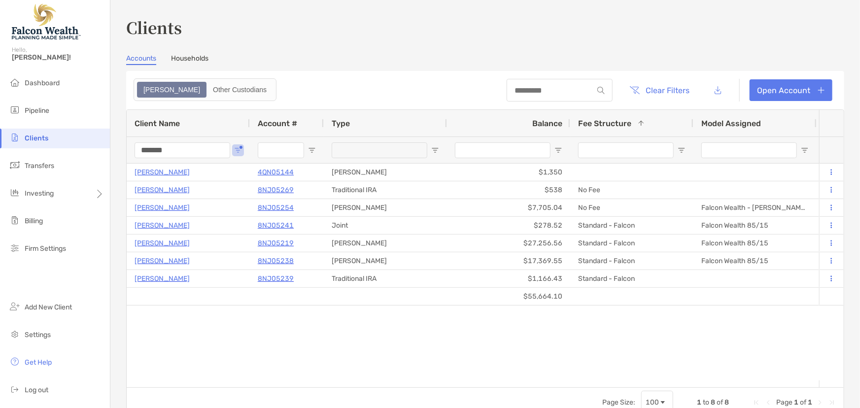
drag, startPoint x: 123, startPoint y: 152, endPoint x: 94, endPoint y: 153, distance: 29.1
click at [94, 153] on div "Clients Hello, Marc! Dashboard Pipeline Clients Transfers Investing Billing Fir…" at bounding box center [430, 204] width 860 height 408
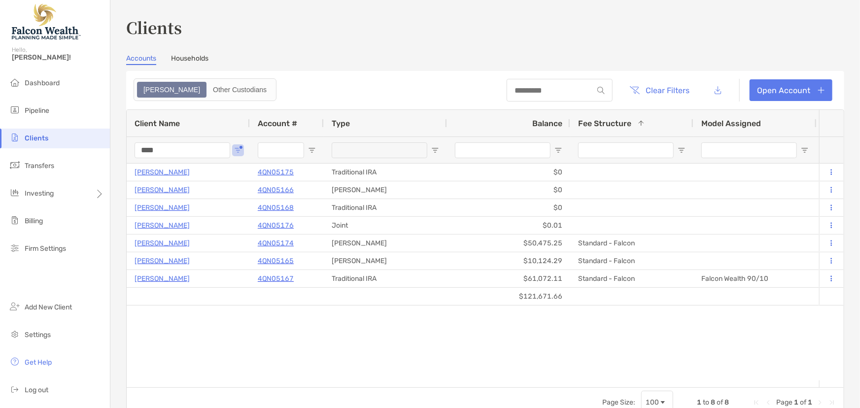
type input "****"
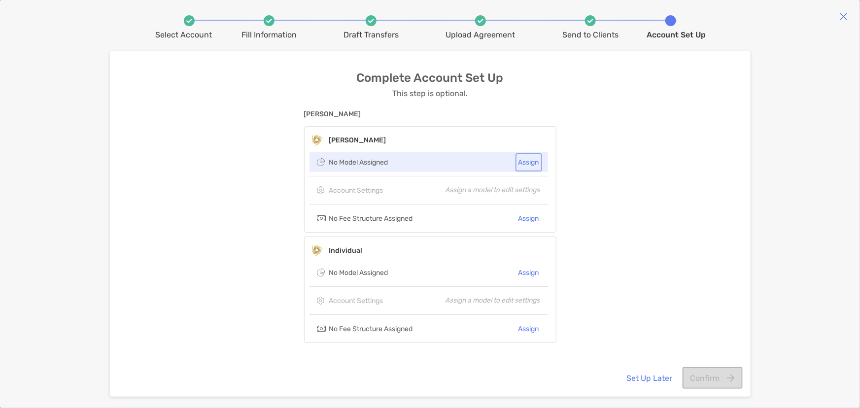
click at [537, 159] on button "Assign" at bounding box center [528, 162] width 23 height 14
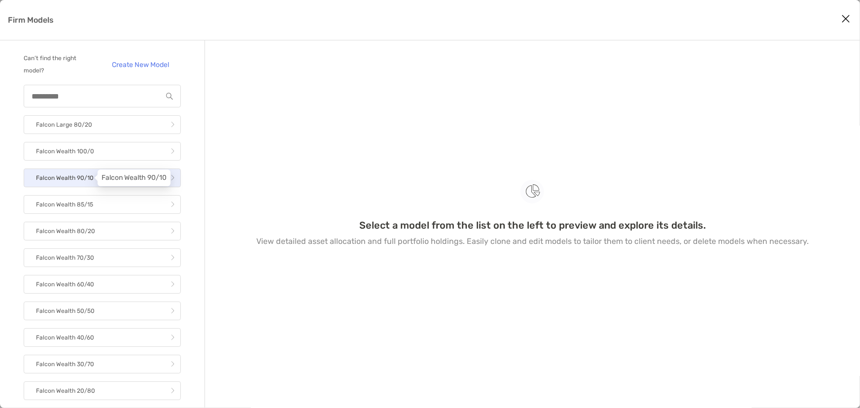
click at [89, 177] on p "Falcon Wealth 90/10" at bounding box center [65, 178] width 58 height 12
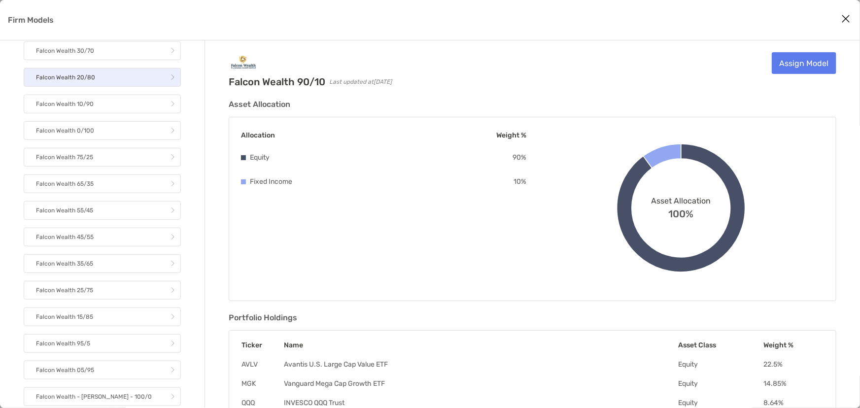
scroll to position [358, 0]
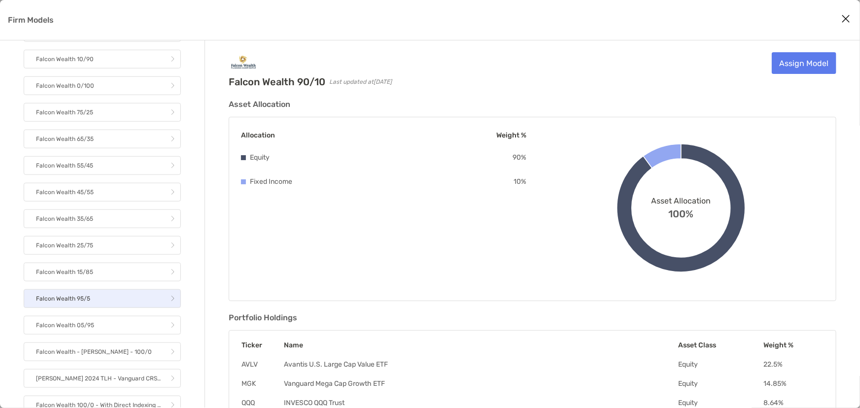
click at [130, 295] on link "Falcon Wealth 95/5" at bounding box center [102, 298] width 157 height 19
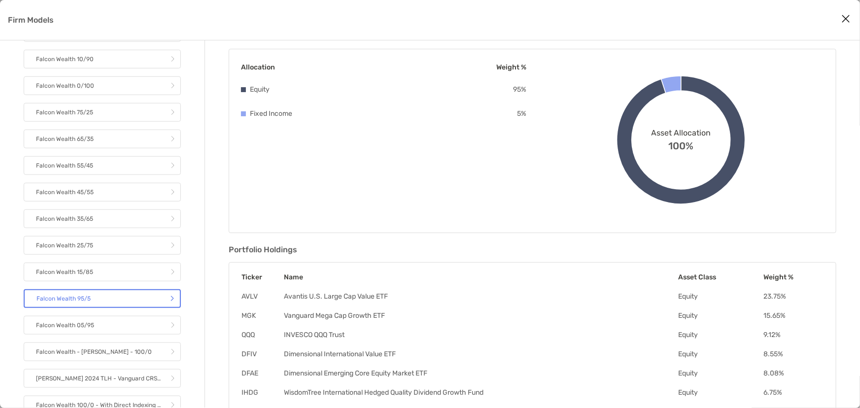
scroll to position [89, 0]
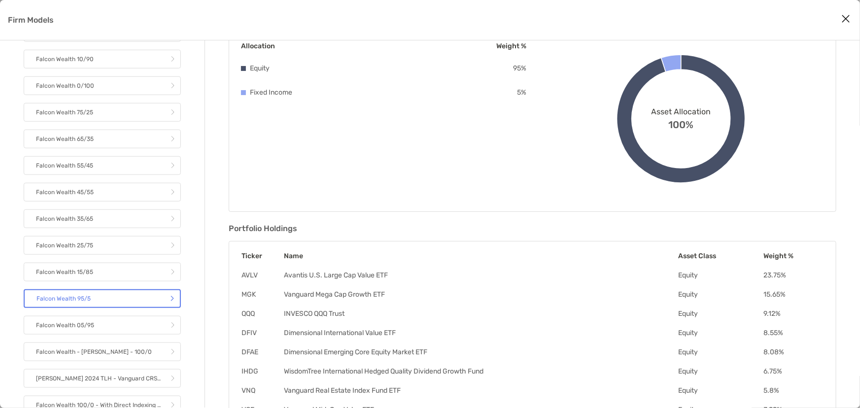
click at [132, 298] on link "Falcon Wealth 95/5" at bounding box center [102, 298] width 157 height 19
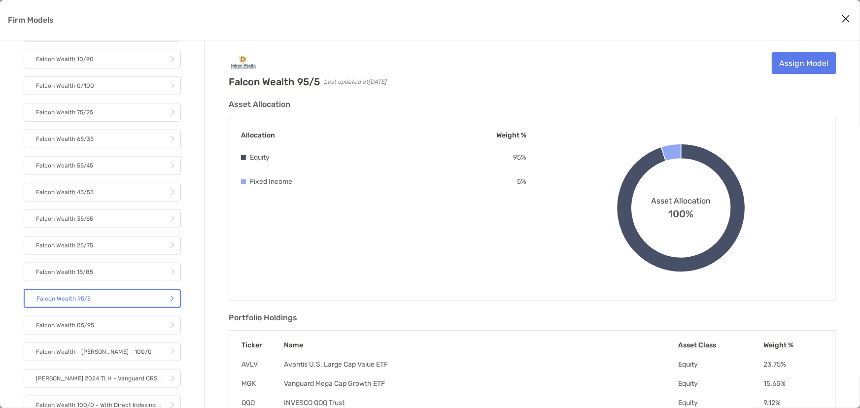
scroll to position [0, 0]
click at [816, 62] on link "Assign Model" at bounding box center [804, 63] width 65 height 22
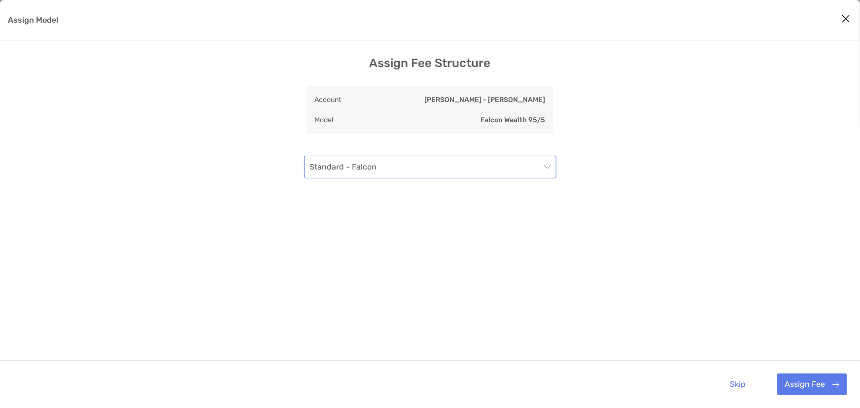
click at [472, 168] on span "Standard - Falcon" at bounding box center [430, 167] width 240 height 22
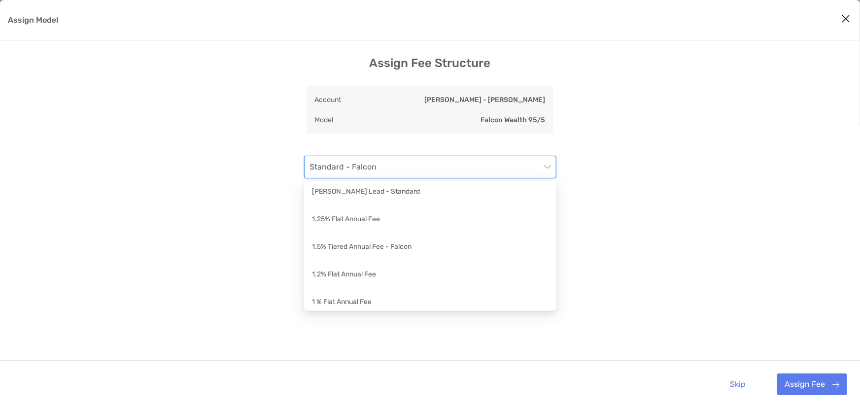
scroll to position [89, 0]
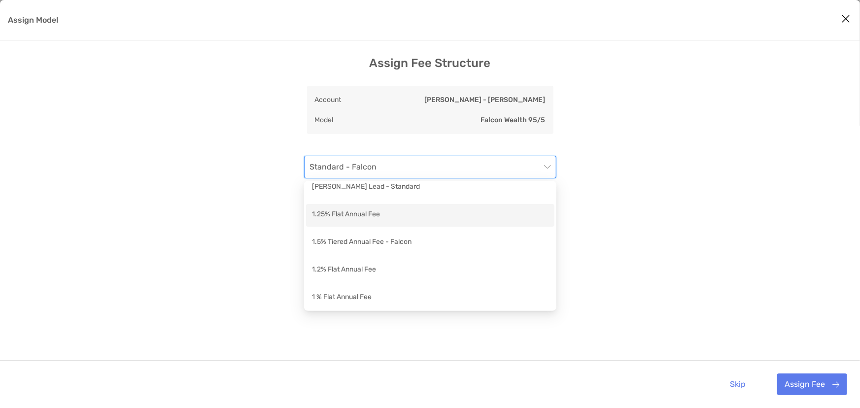
click at [361, 216] on div "1.25% Flat Annual Fee" at bounding box center [430, 215] width 237 height 12
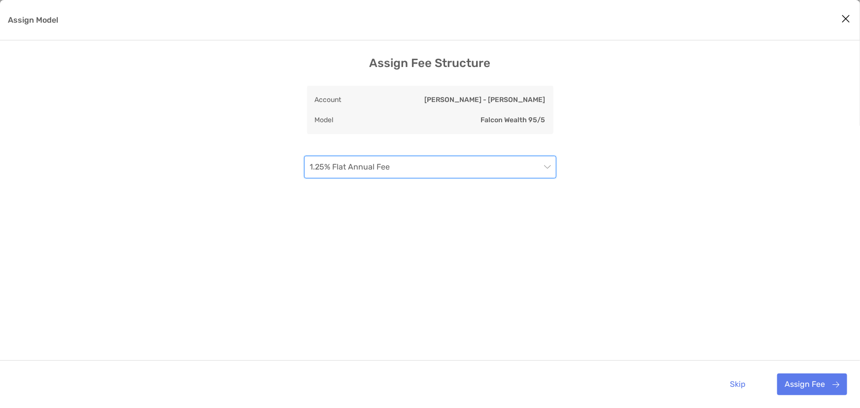
click at [414, 172] on span "1.25% Flat Annual Fee" at bounding box center [430, 167] width 240 height 22
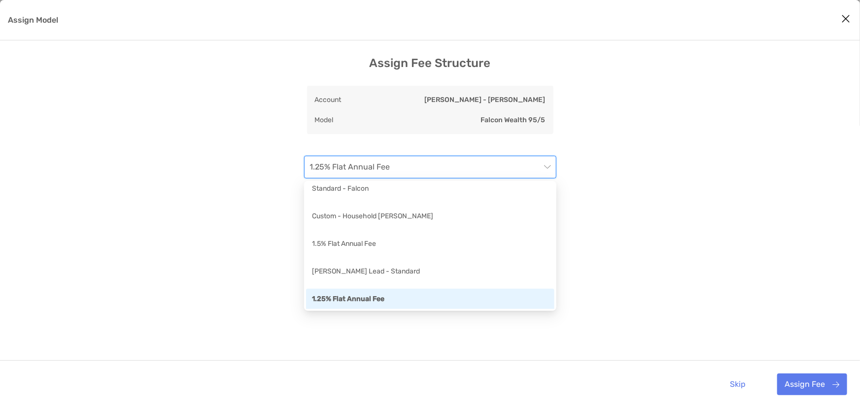
scroll to position [0, 0]
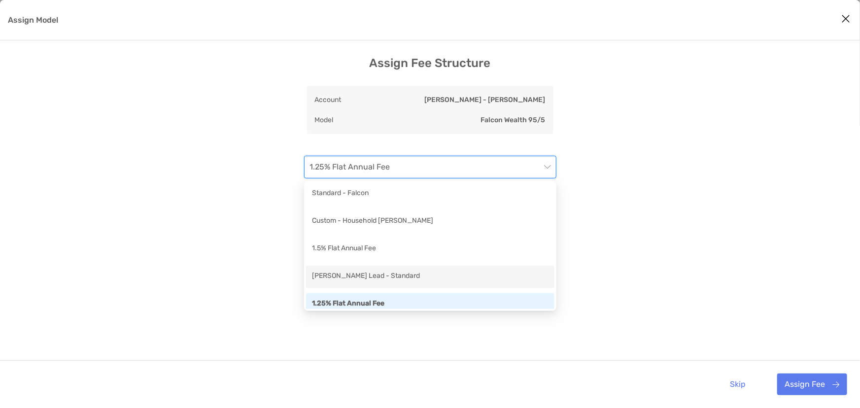
click at [380, 278] on div "[PERSON_NAME] Lead - Standard" at bounding box center [430, 277] width 237 height 12
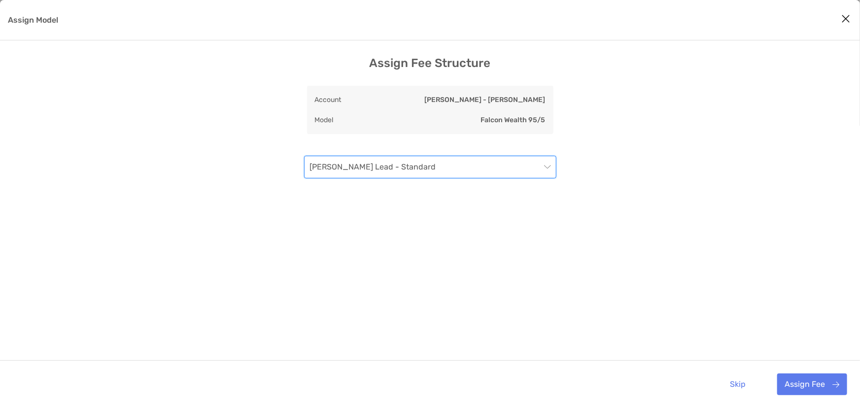
click at [505, 169] on span "[PERSON_NAME] Lead - Standard" at bounding box center [430, 167] width 240 height 22
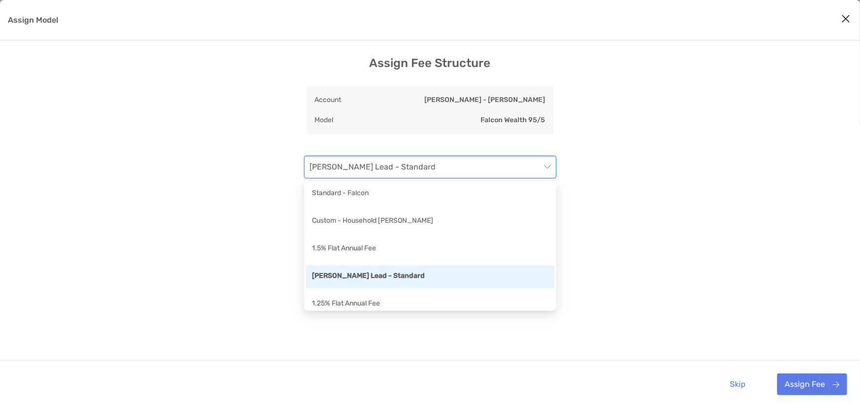
scroll to position [44, 0]
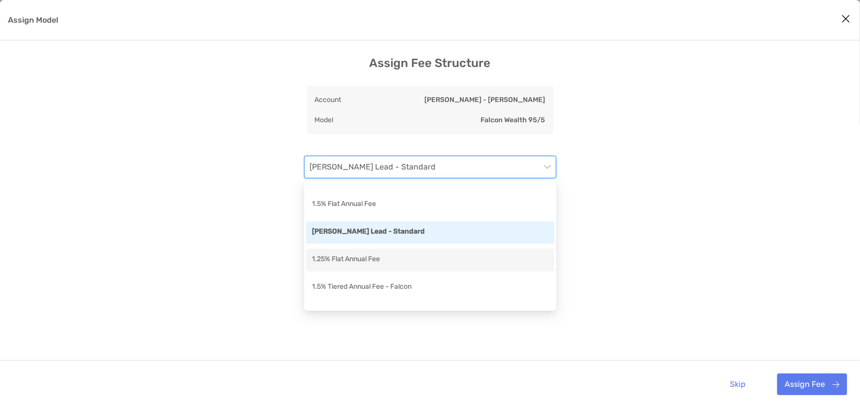
click at [364, 257] on div "1.25% Flat Annual Fee" at bounding box center [430, 260] width 237 height 12
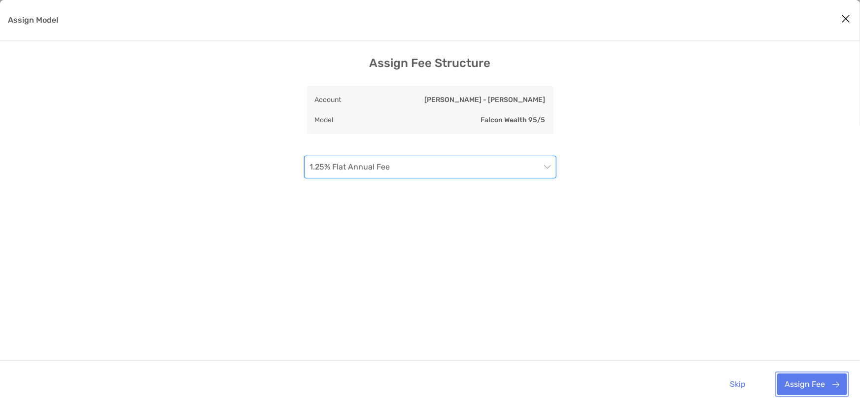
click at [800, 387] on button "Assign Fee" at bounding box center [812, 385] width 70 height 22
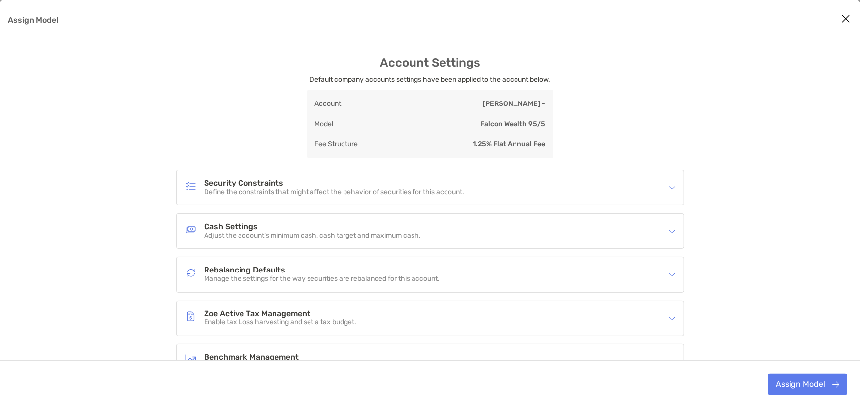
scroll to position [0, 0]
click at [805, 379] on button "Assign Model" at bounding box center [807, 385] width 79 height 22
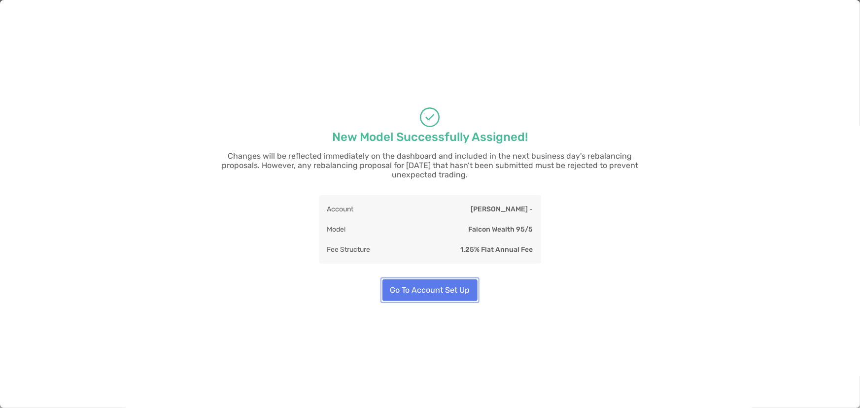
click at [454, 286] on button "Go To Account Set Up" at bounding box center [429, 290] width 95 height 22
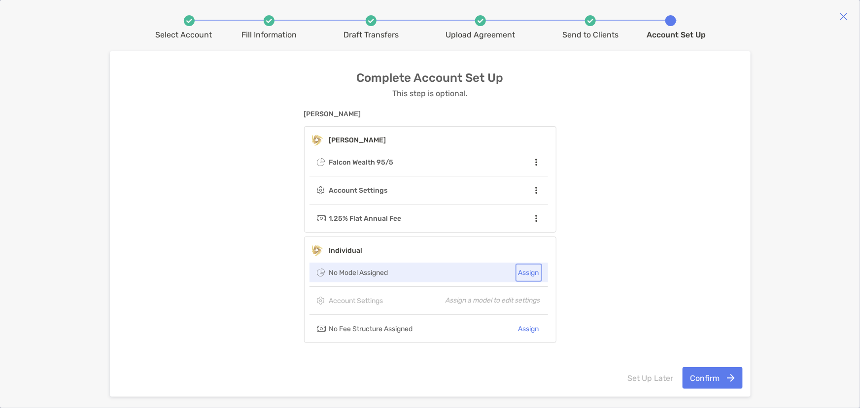
click at [522, 271] on button "Assign" at bounding box center [528, 273] width 23 height 14
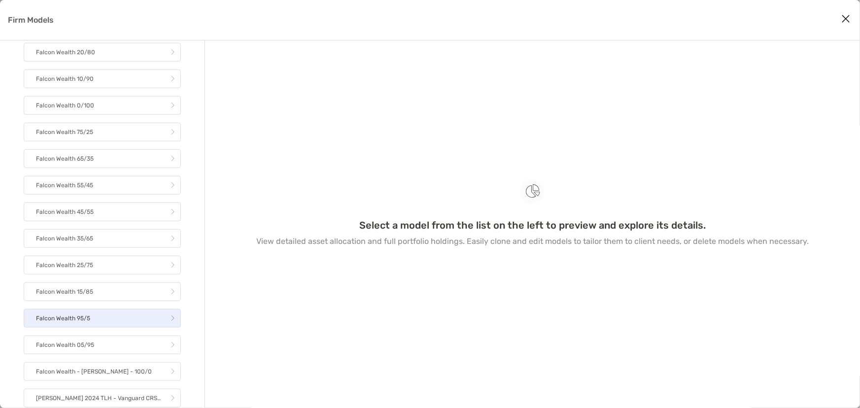
scroll to position [313, 0]
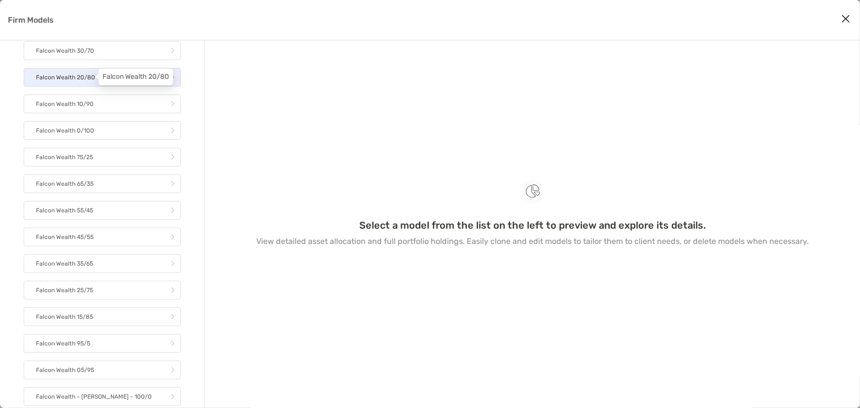
click at [86, 79] on p "Falcon Wealth 20/80" at bounding box center [65, 77] width 59 height 12
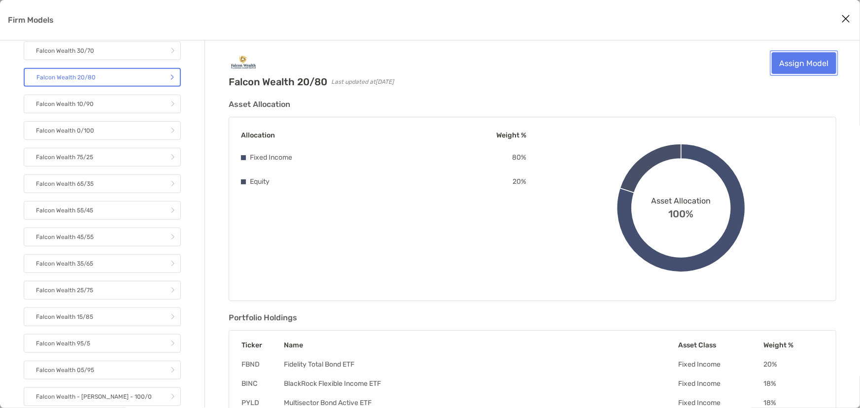
click at [801, 64] on link "Assign Model" at bounding box center [804, 63] width 65 height 22
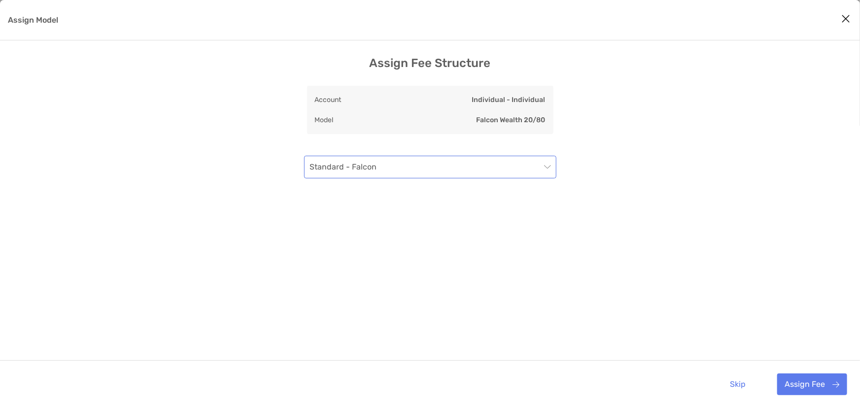
click at [368, 166] on span "Standard - Falcon" at bounding box center [430, 167] width 240 height 22
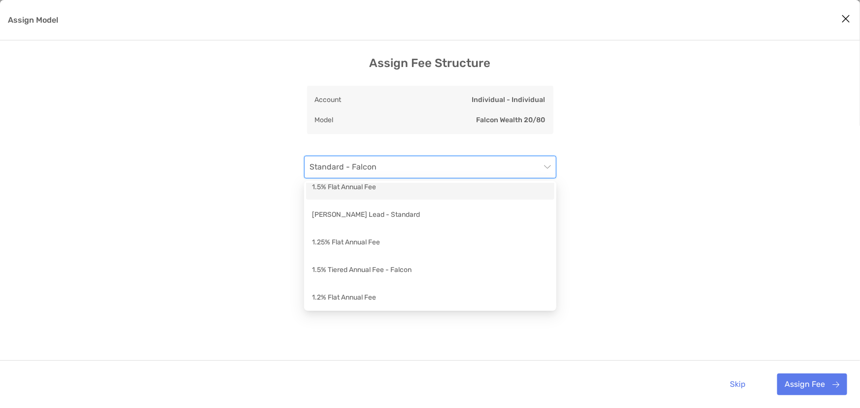
scroll to position [89, 0]
click at [351, 211] on div "1.25% Flat Annual Fee" at bounding box center [430, 215] width 237 height 12
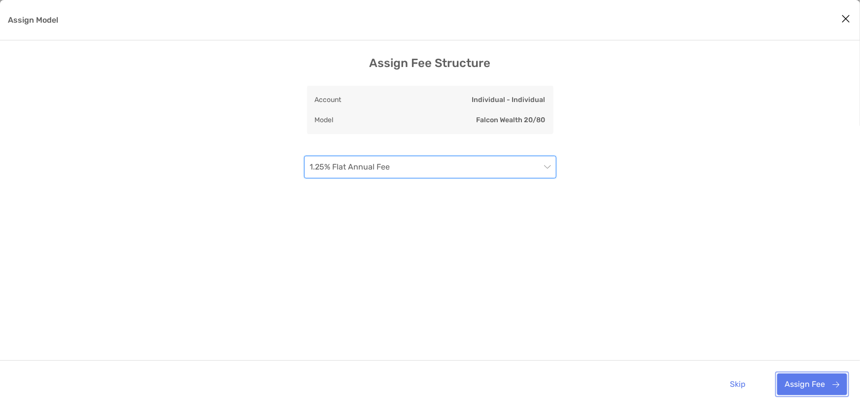
click at [815, 384] on button "Assign Fee" at bounding box center [812, 385] width 70 height 22
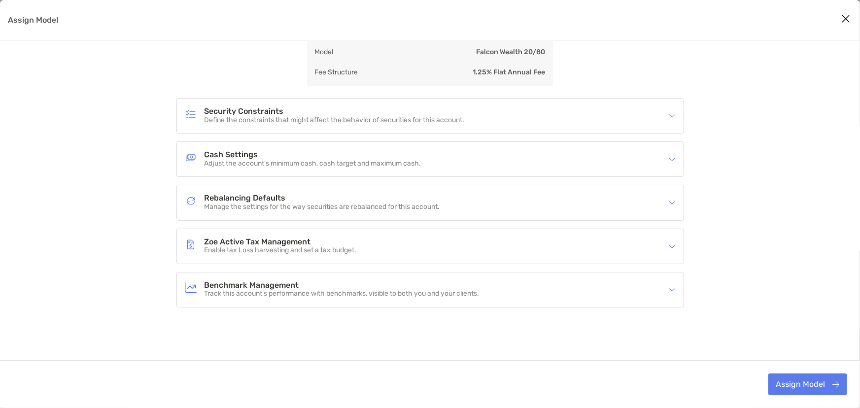
scroll to position [28, 0]
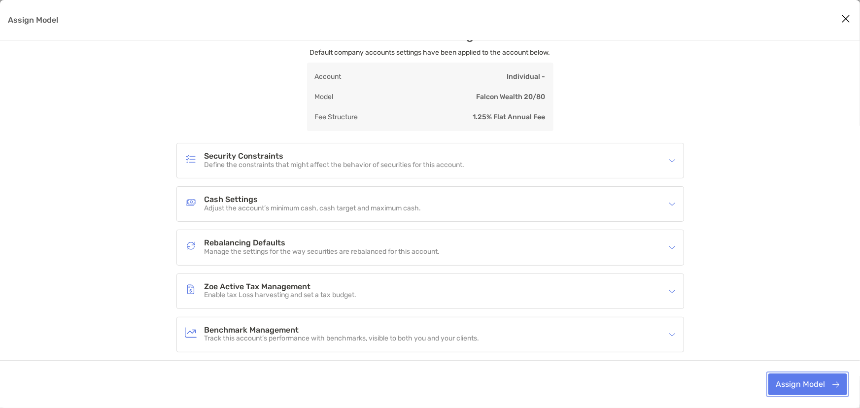
click at [809, 388] on button "Assign Model" at bounding box center [807, 385] width 79 height 22
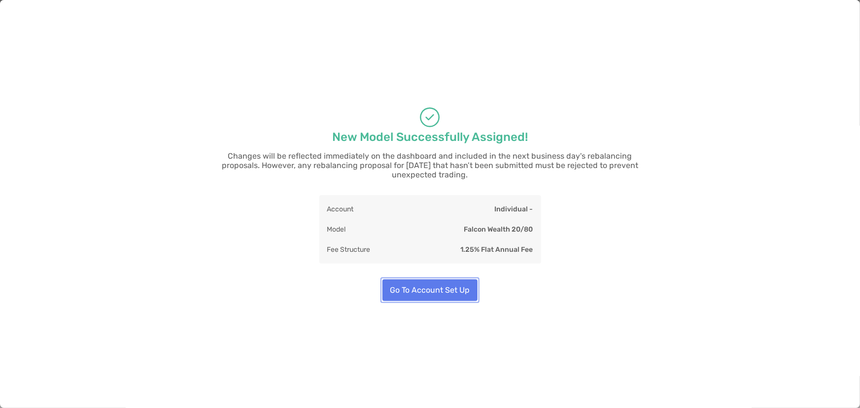
click at [443, 286] on button "Go To Account Set Up" at bounding box center [429, 290] width 95 height 22
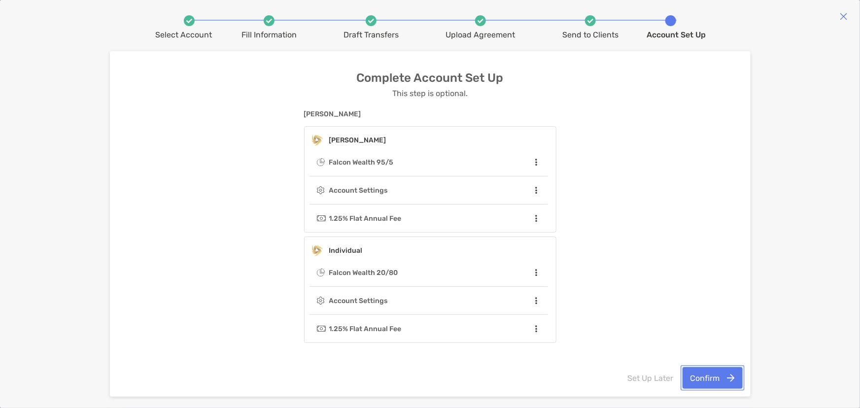
click at [698, 377] on button "Confirm" at bounding box center [712, 378] width 60 height 22
